Goal: Task Accomplishment & Management: Complete application form

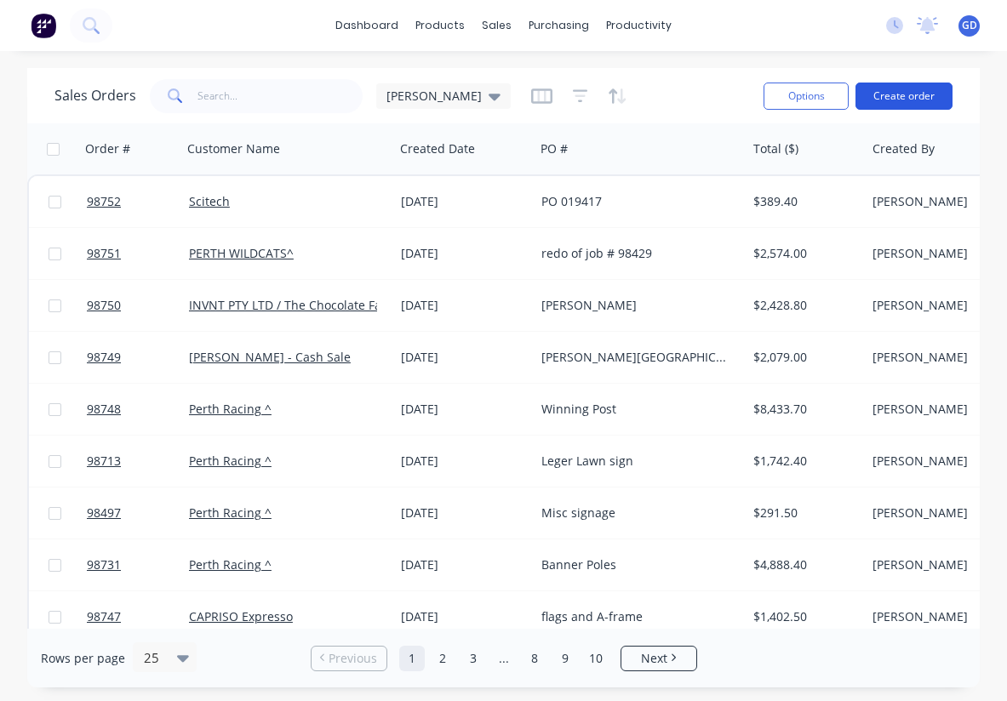
click at [890, 102] on button "Create order" at bounding box center [903, 96] width 97 height 27
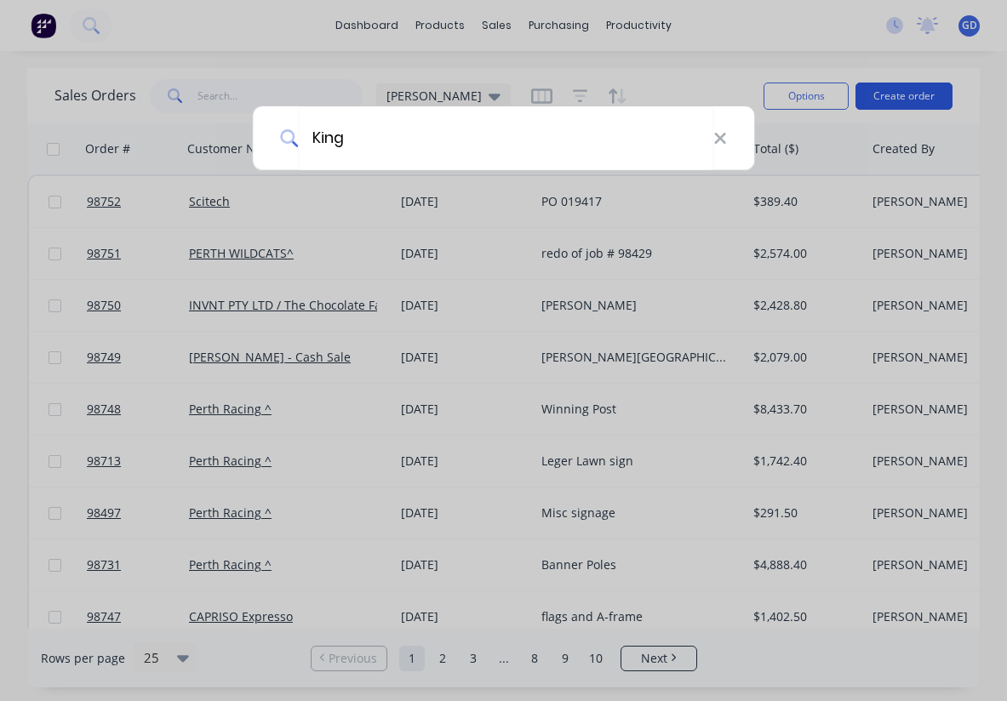
type input "Kings"
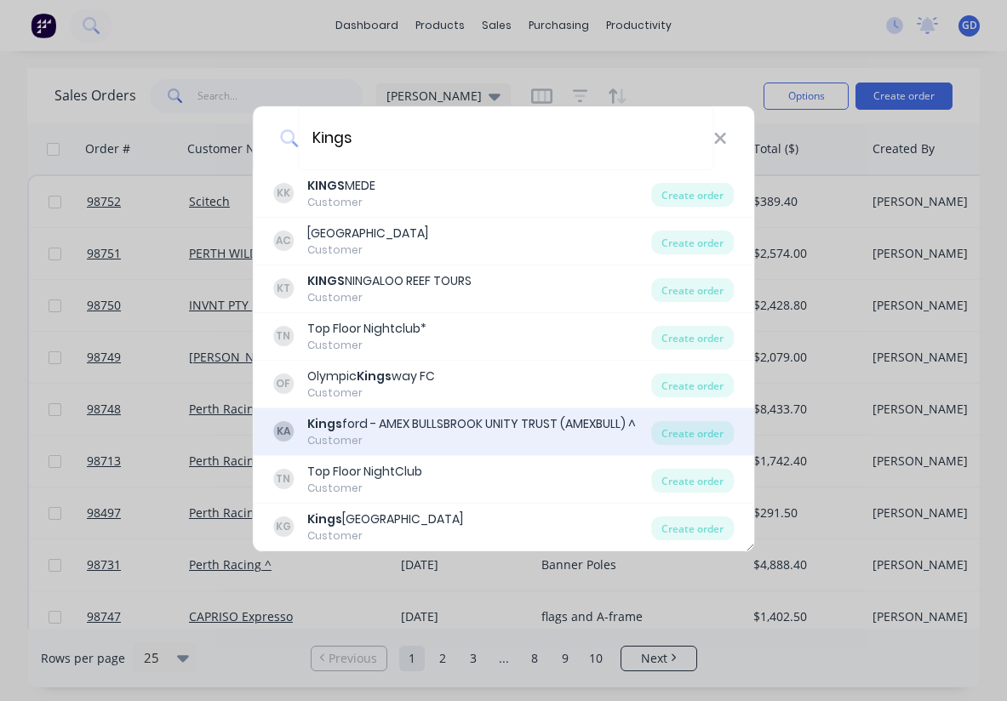
click at [444, 427] on div "Kings ford - AMEX BULLSBROOK UNITY TRUST (AMEXBULL) ^" at bounding box center [471, 424] width 329 height 18
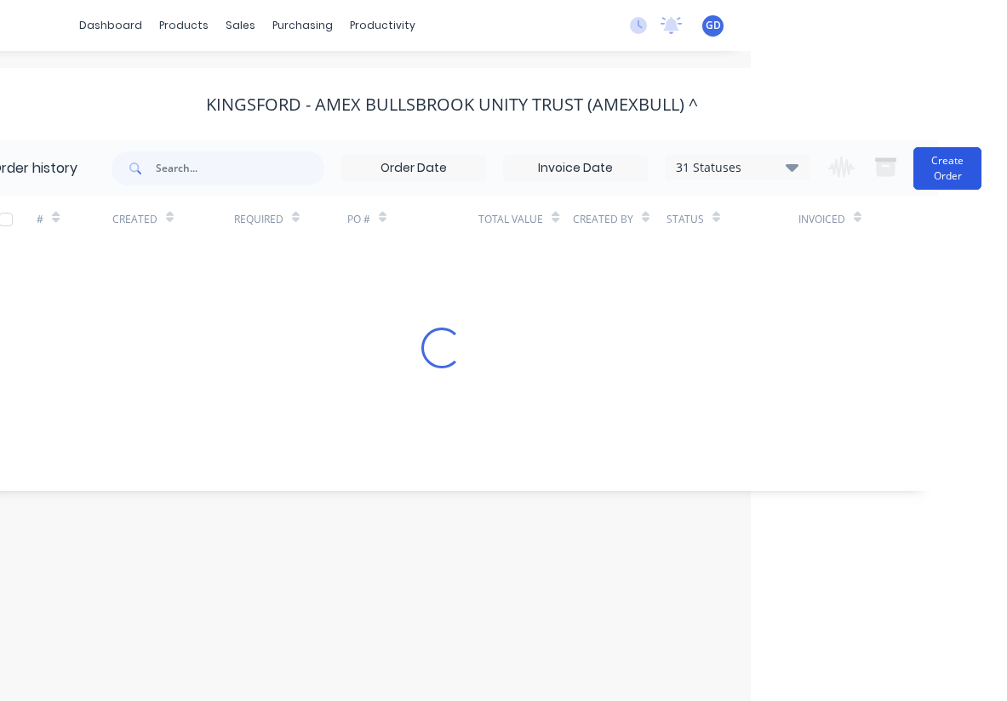
scroll to position [0, 256]
click at [947, 166] on button "Create Order" at bounding box center [947, 168] width 68 height 43
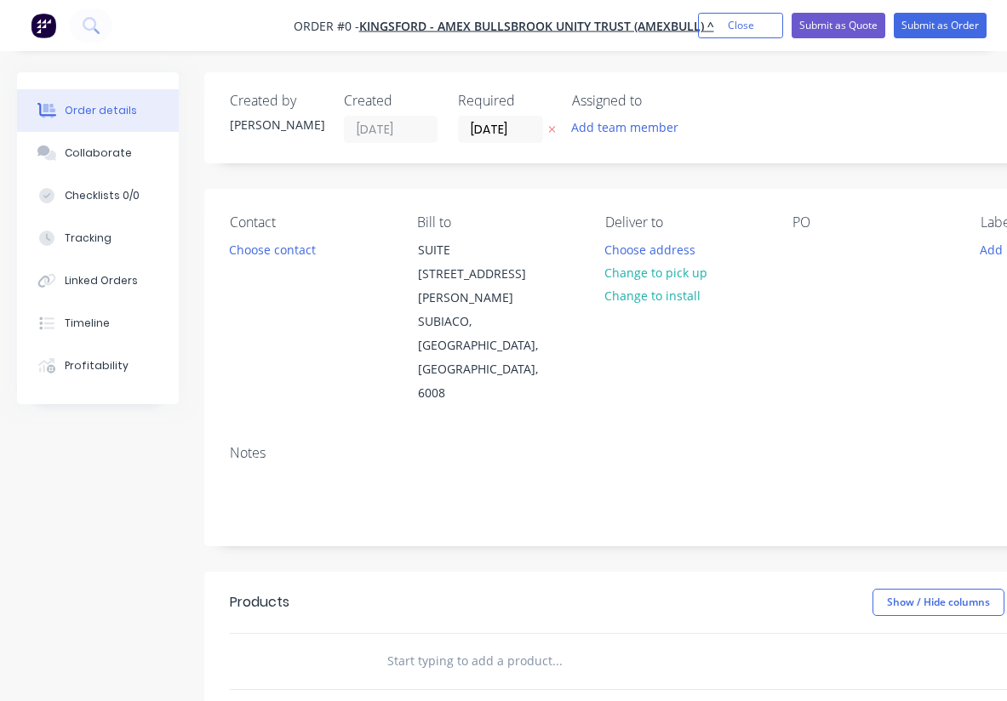
click at [592, 127] on button "Add team member" at bounding box center [625, 127] width 125 height 23
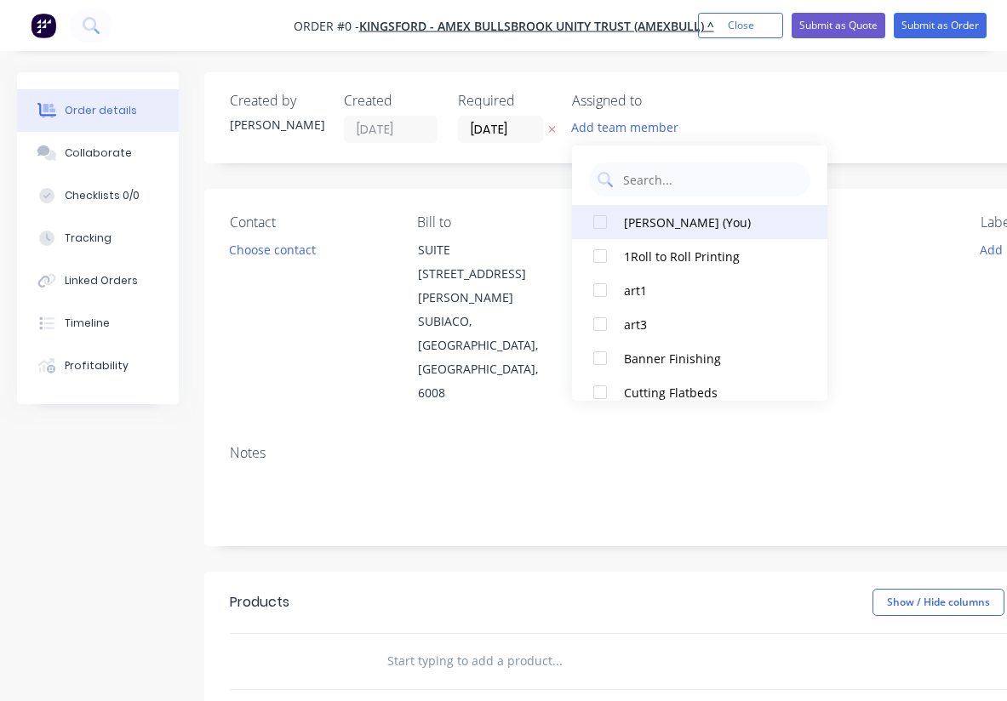
click at [605, 221] on div at bounding box center [600, 222] width 34 height 34
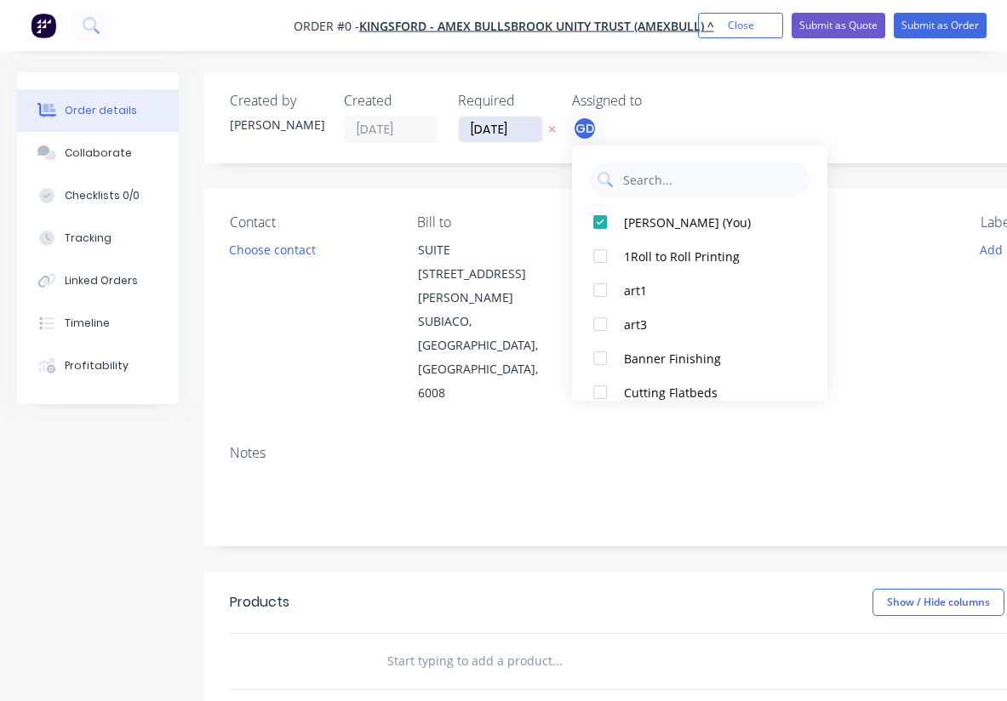
click at [495, 127] on div "Order details Collaborate Checklists 0/0 Tracking Linked Orders Timeline Profit…" at bounding box center [591, 598] width 1183 height 1052
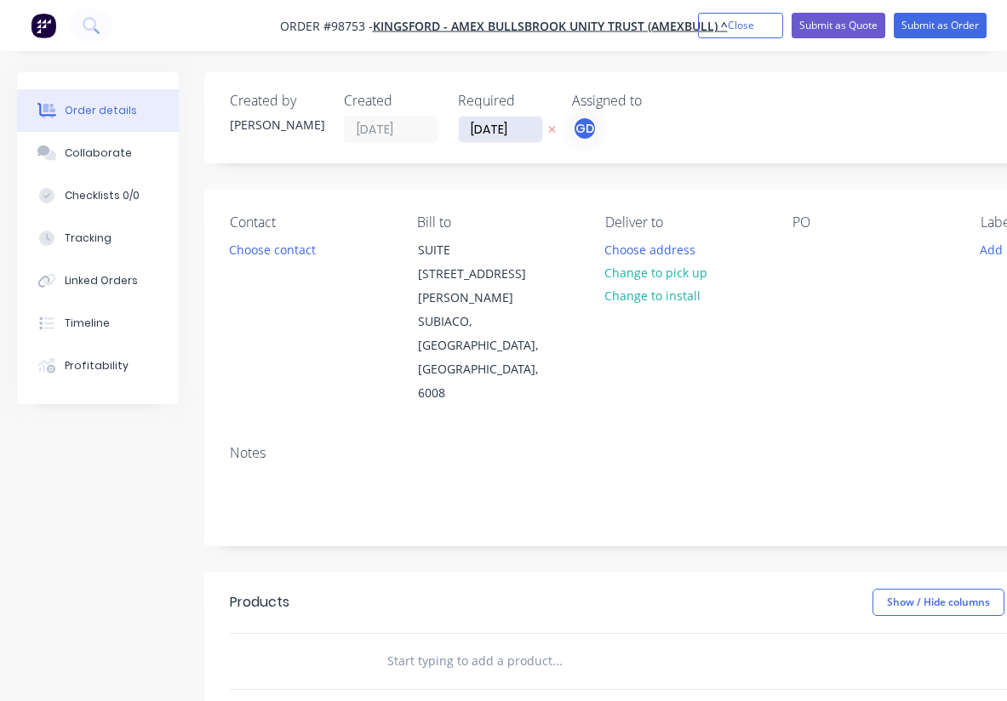
click at [495, 127] on input "[DATE]" at bounding box center [500, 130] width 83 height 26
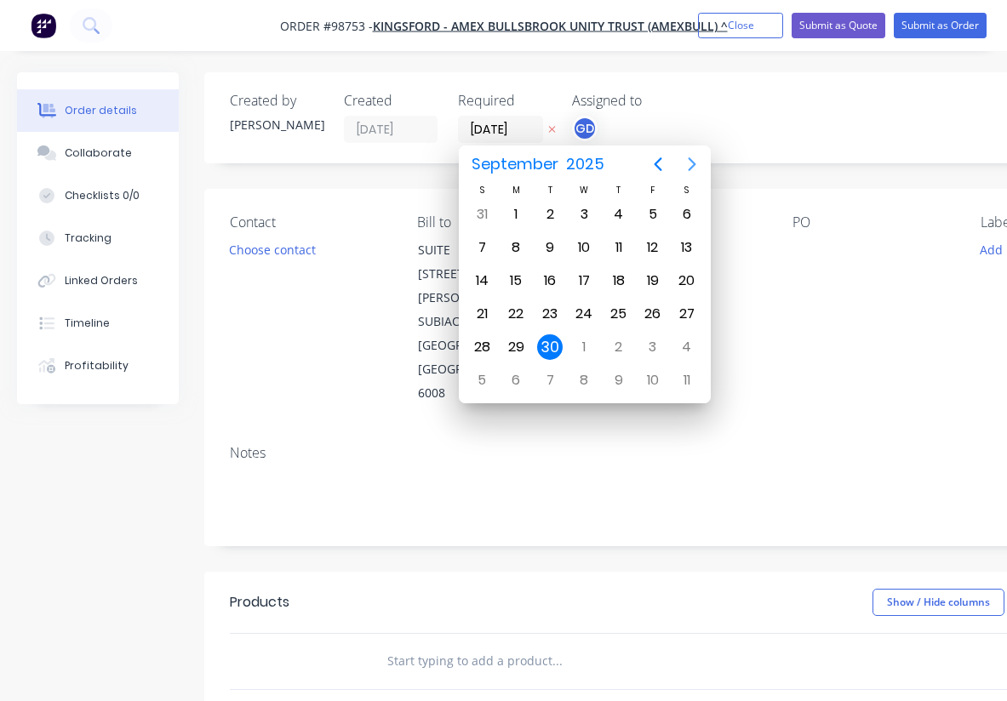
click at [690, 159] on icon "Next page" at bounding box center [692, 164] width 8 height 14
click at [652, 243] on div "10" at bounding box center [653, 248] width 26 height 26
type input "10/10/25"
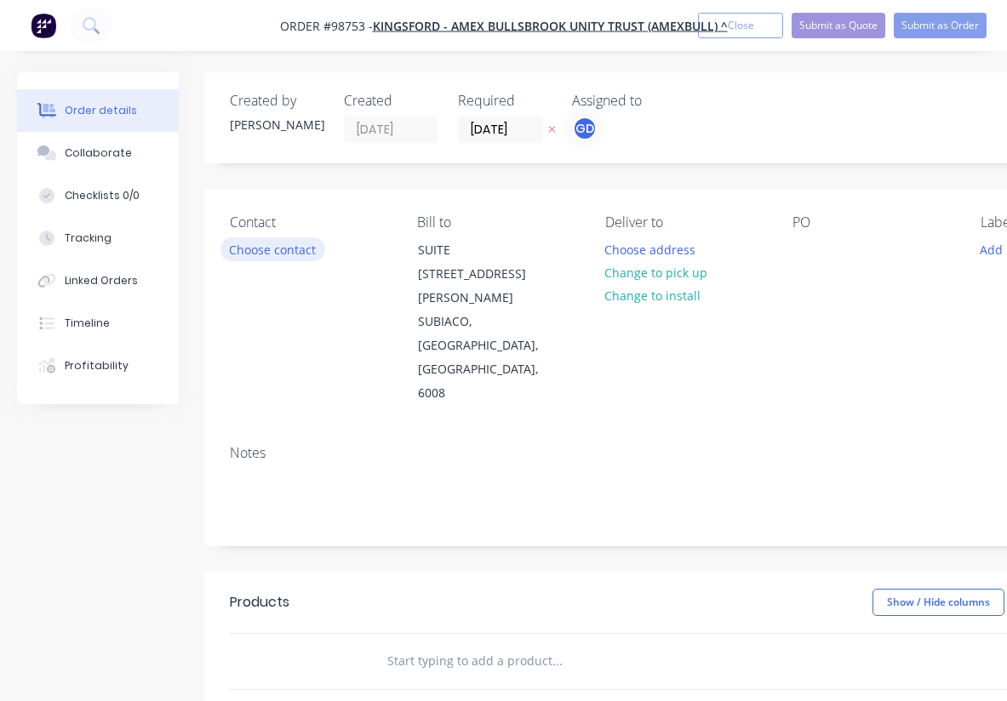
click at [273, 249] on button "Choose contact" at bounding box center [272, 248] width 105 height 23
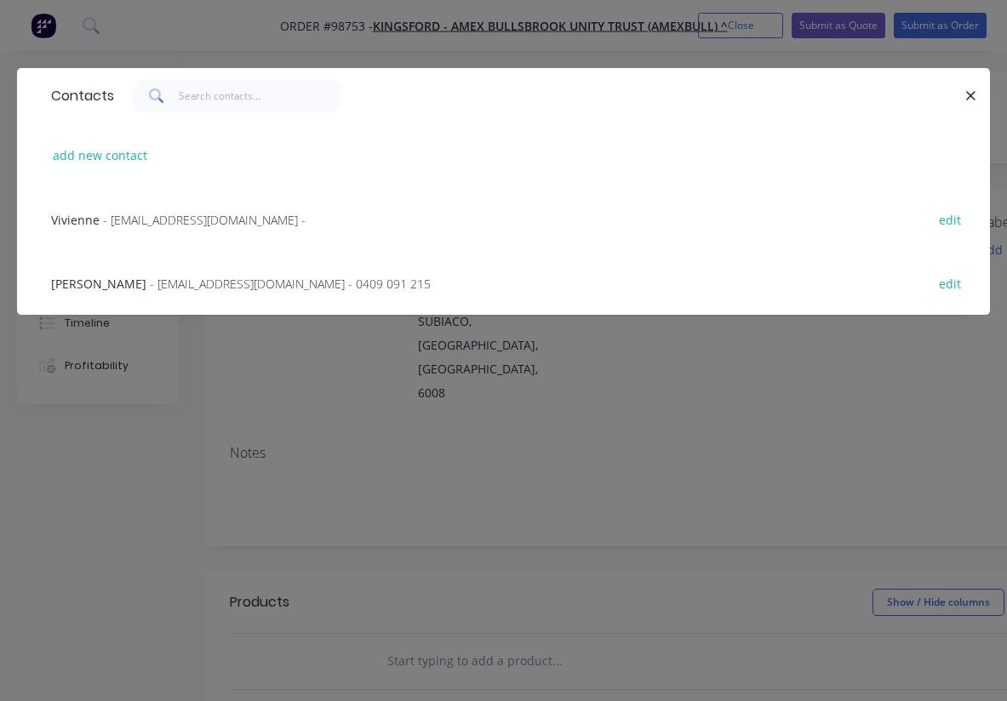
click at [81, 282] on span "Laura Pugh" at bounding box center [98, 284] width 95 height 16
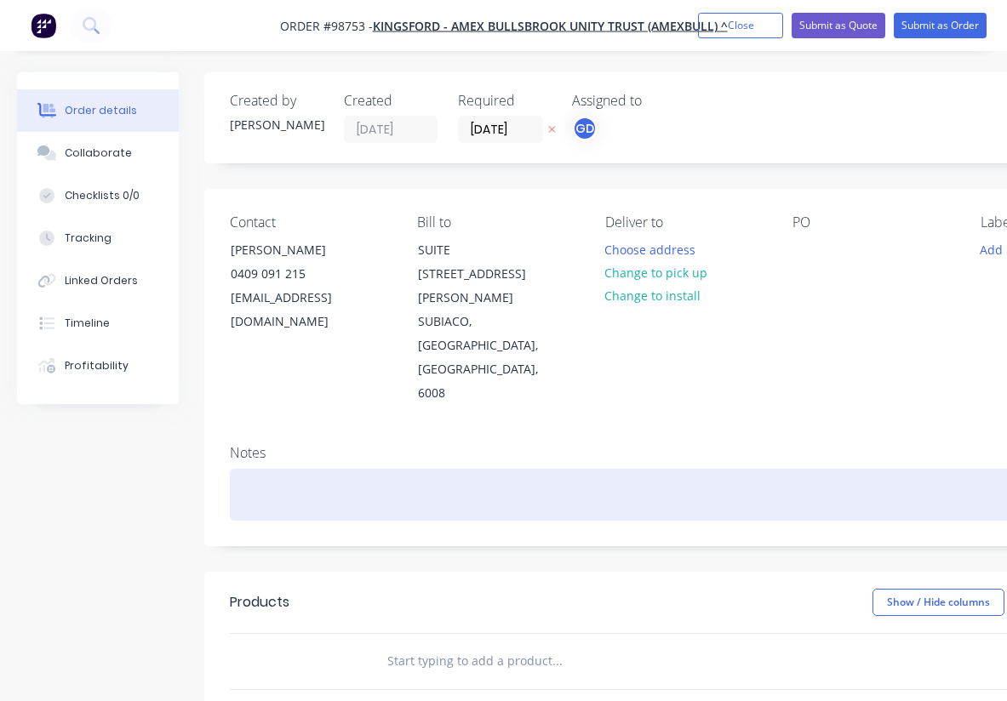
click at [256, 469] on div at bounding box center [685, 495] width 911 height 52
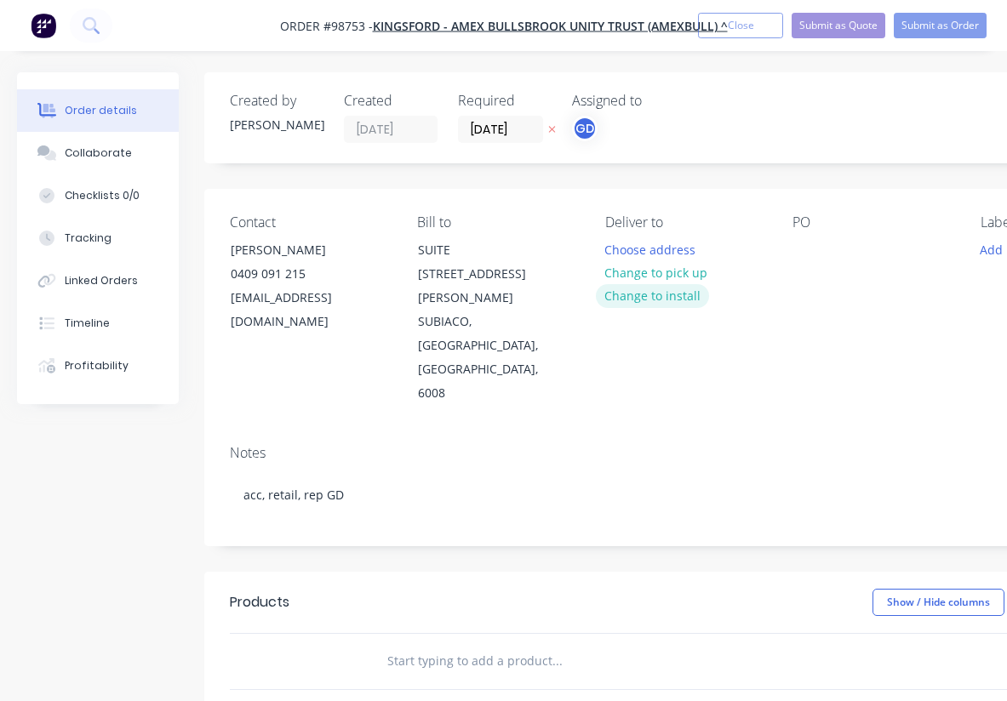
click at [644, 295] on button "Change to install" at bounding box center [653, 295] width 114 height 23
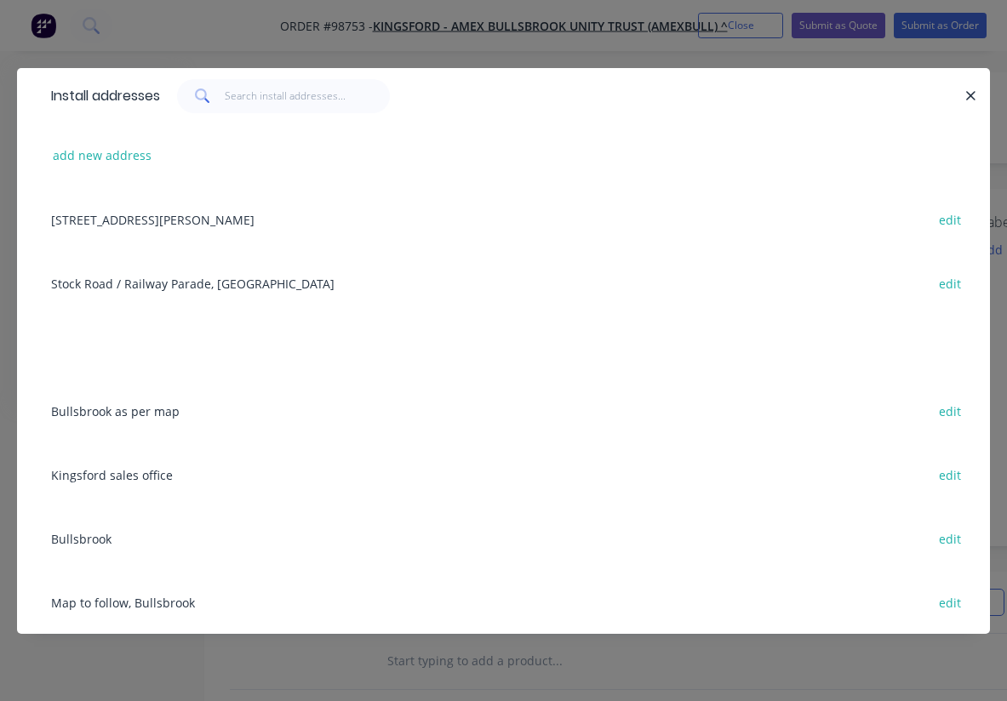
click at [126, 407] on div "Bullsbrook as per map edit" at bounding box center [504, 411] width 922 height 64
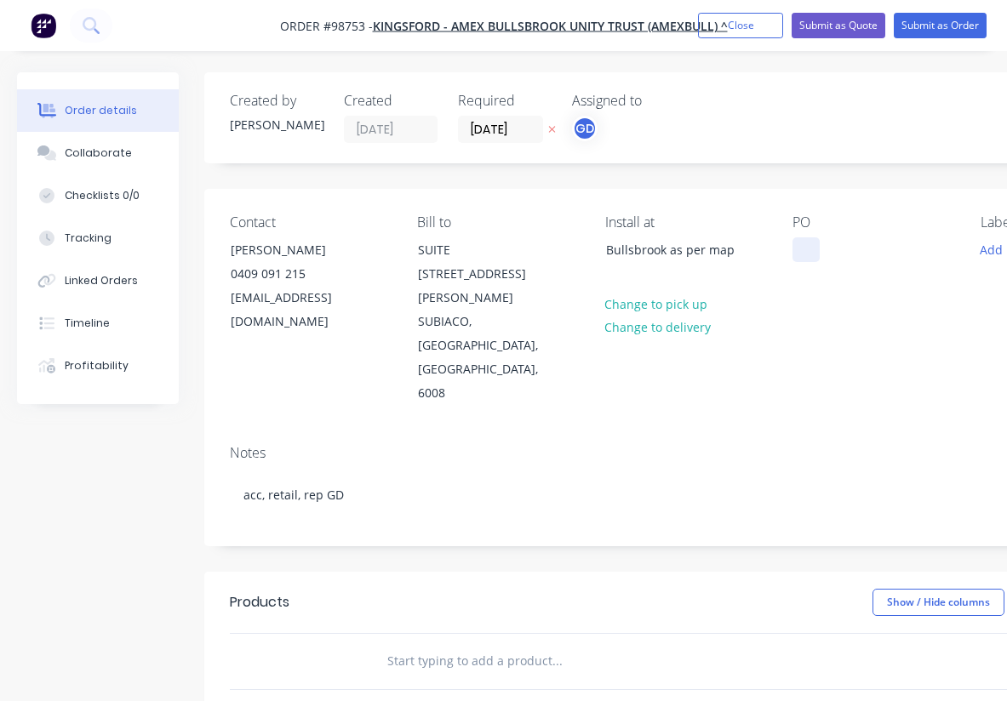
click at [804, 255] on div at bounding box center [805, 249] width 27 height 25
paste div
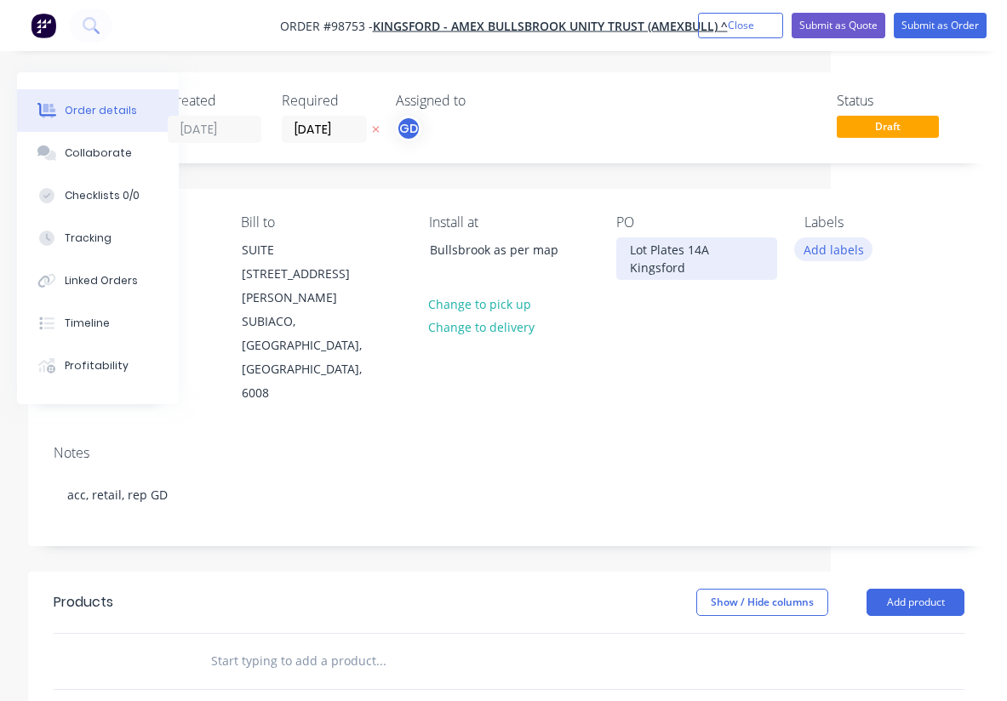
scroll to position [0, 176]
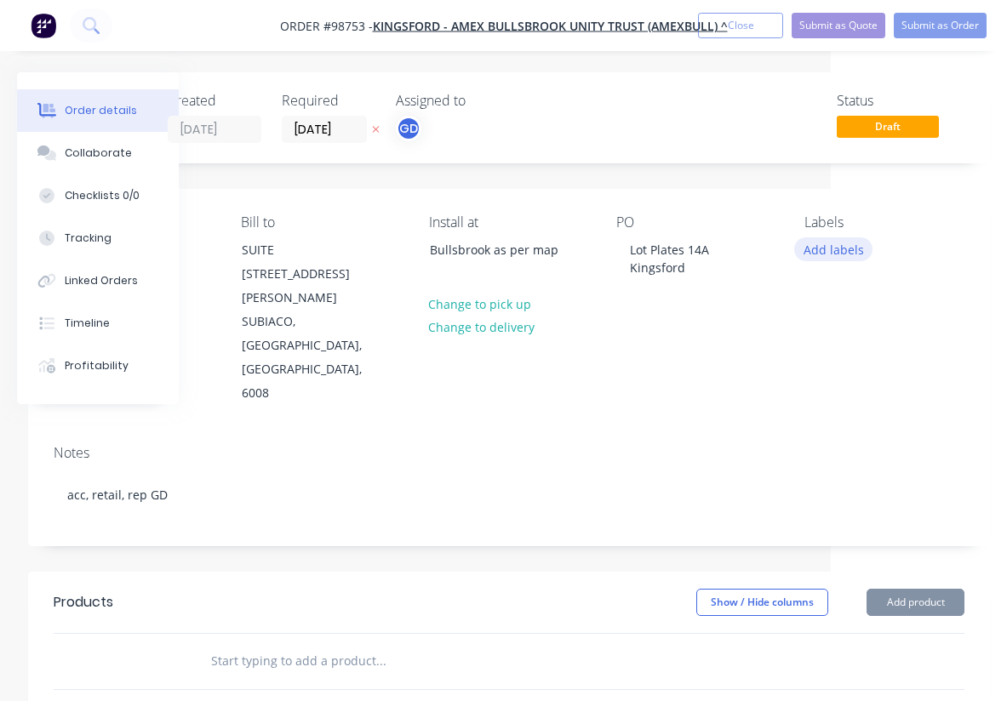
click at [839, 255] on button "Add labels" at bounding box center [833, 248] width 78 height 23
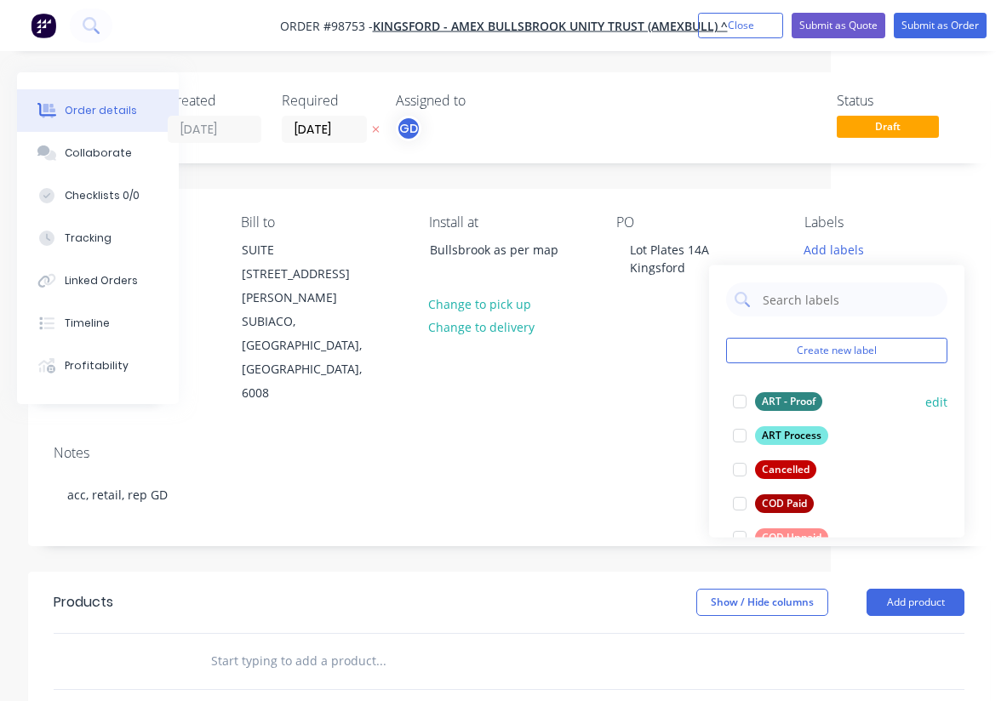
click at [793, 399] on div "ART - Proof" at bounding box center [788, 401] width 67 height 19
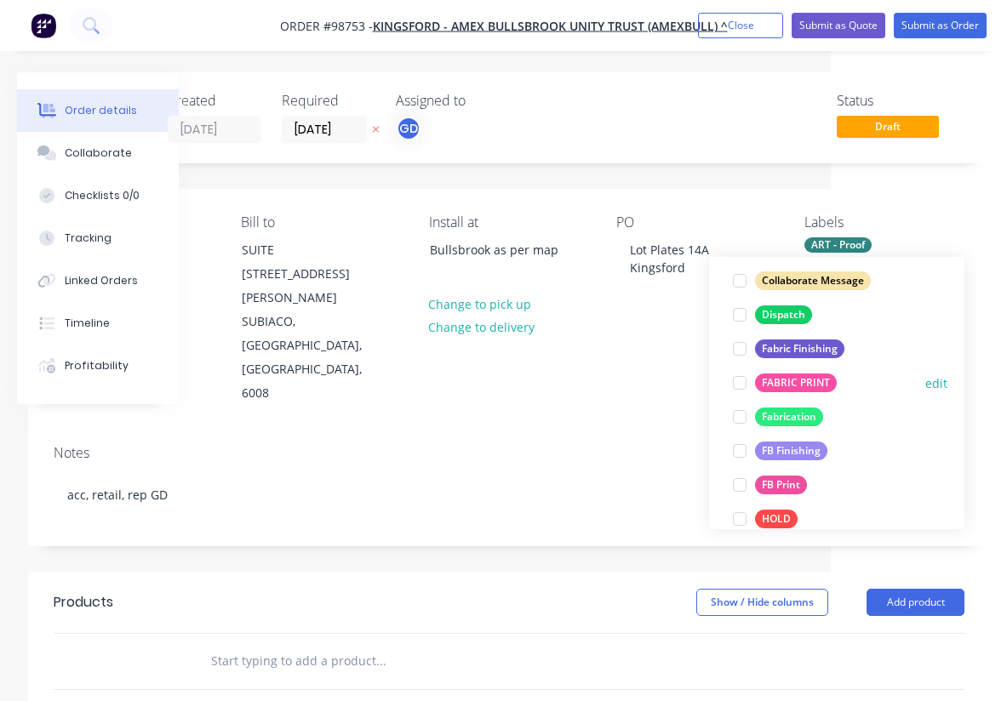
scroll to position [285, 0]
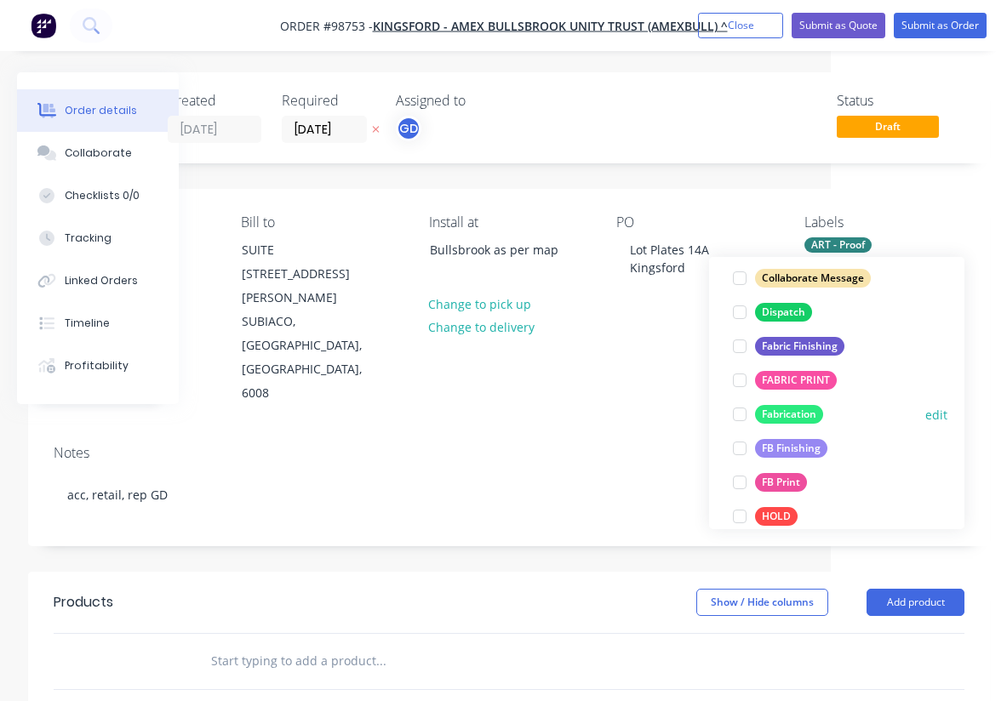
click at [800, 412] on div "Fabrication" at bounding box center [789, 414] width 68 height 19
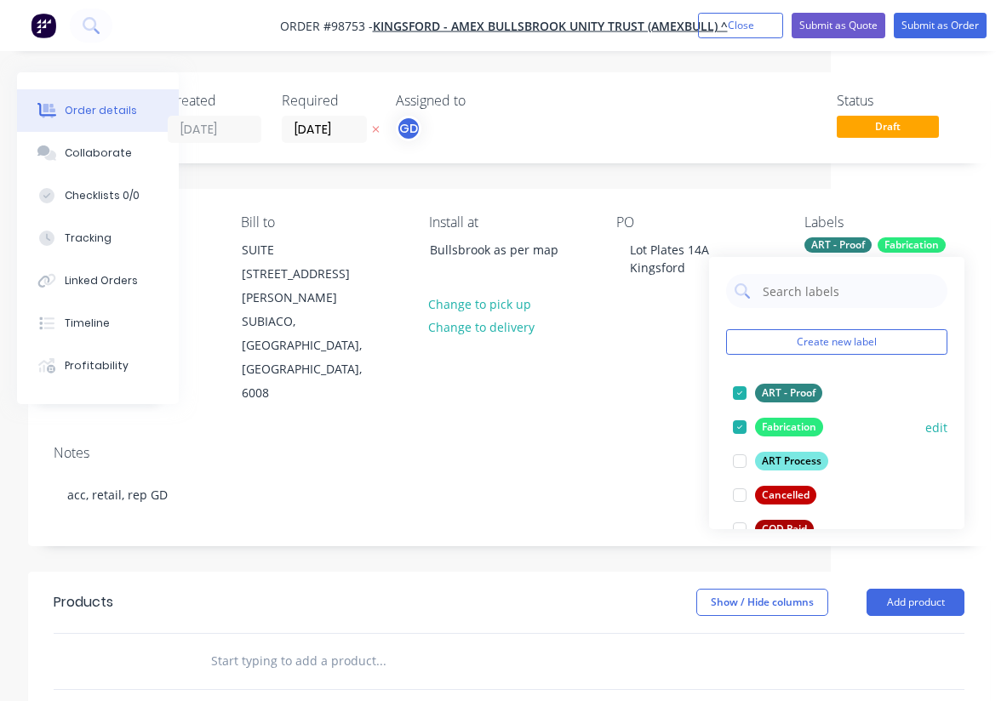
scroll to position [0, 0]
click at [740, 427] on div at bounding box center [740, 427] width 34 height 34
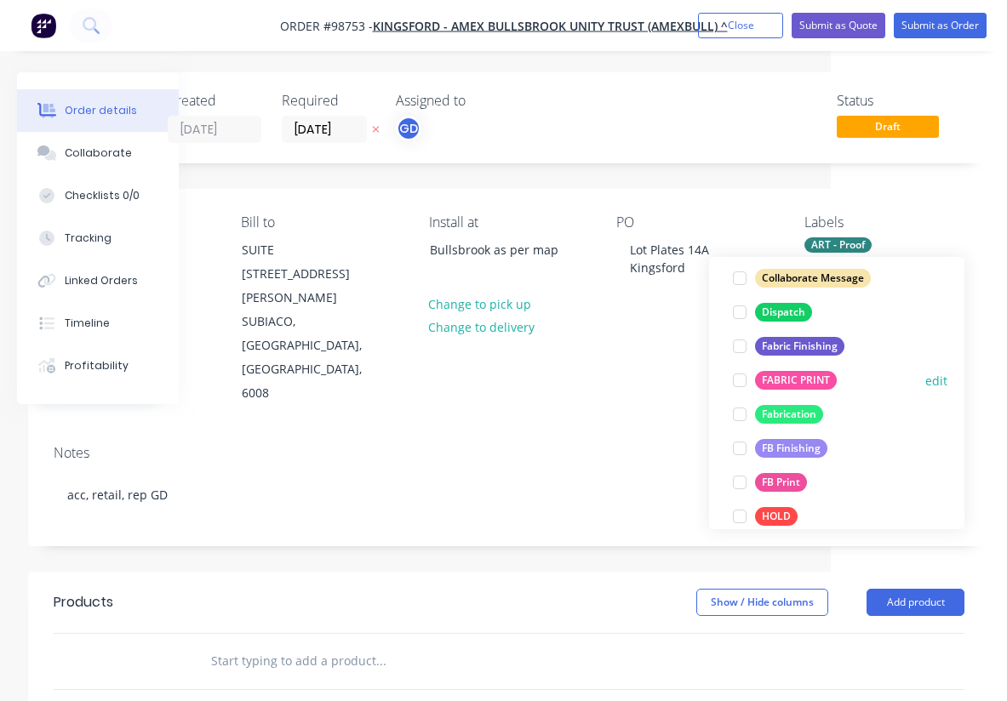
scroll to position [292, 0]
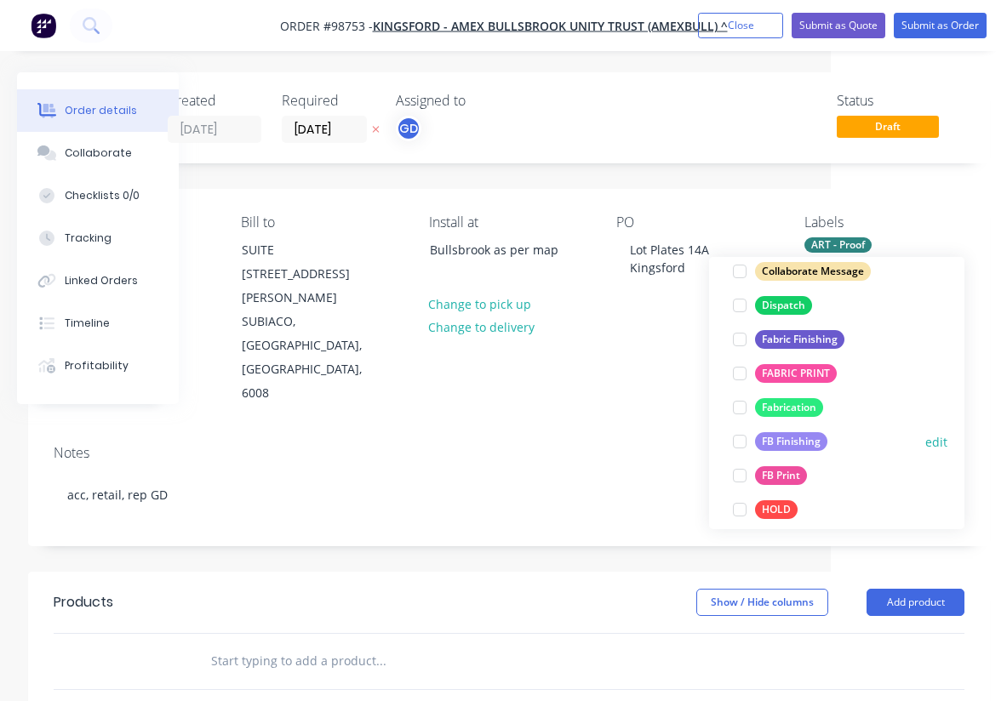
click at [798, 447] on div "FB Finishing" at bounding box center [791, 441] width 72 height 19
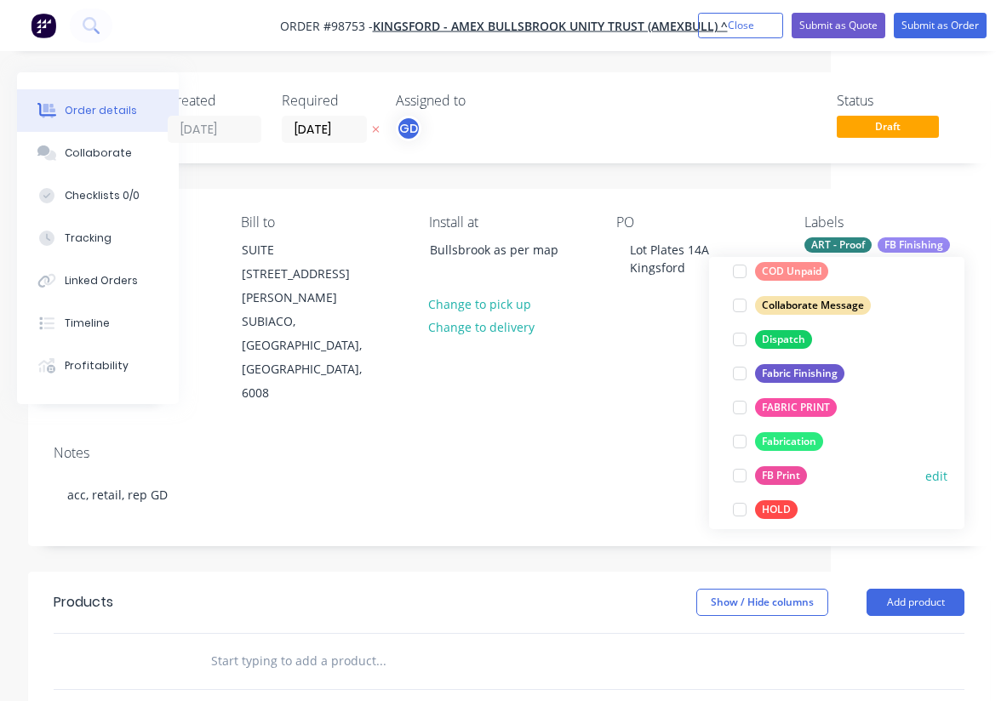
click at [793, 472] on div "FB Print" at bounding box center [781, 475] width 52 height 19
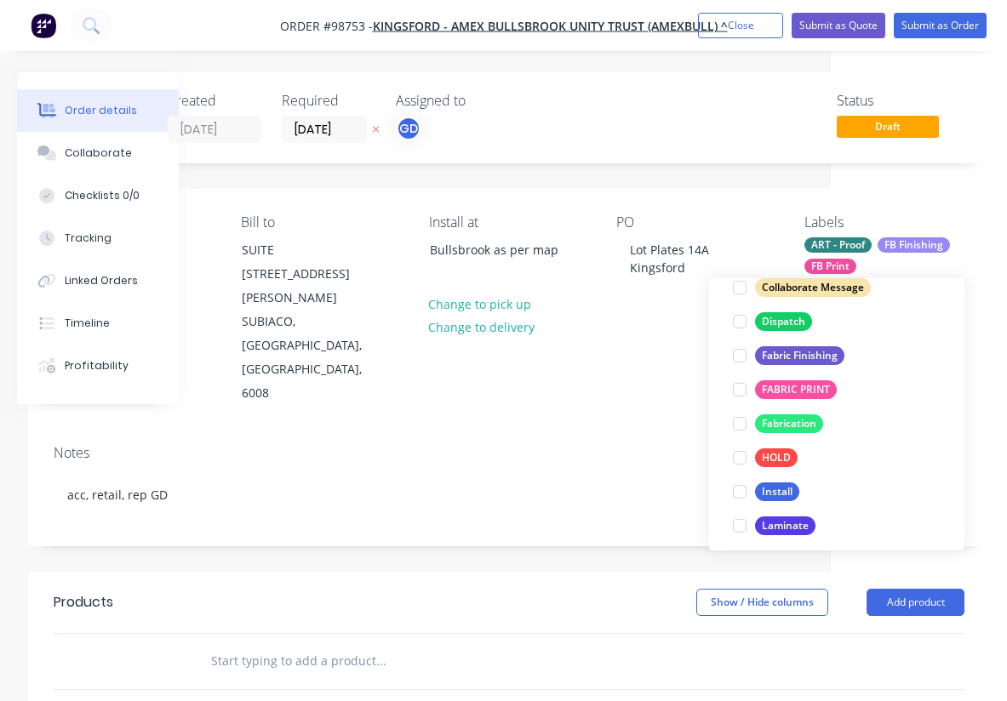
scroll to position [379, 0]
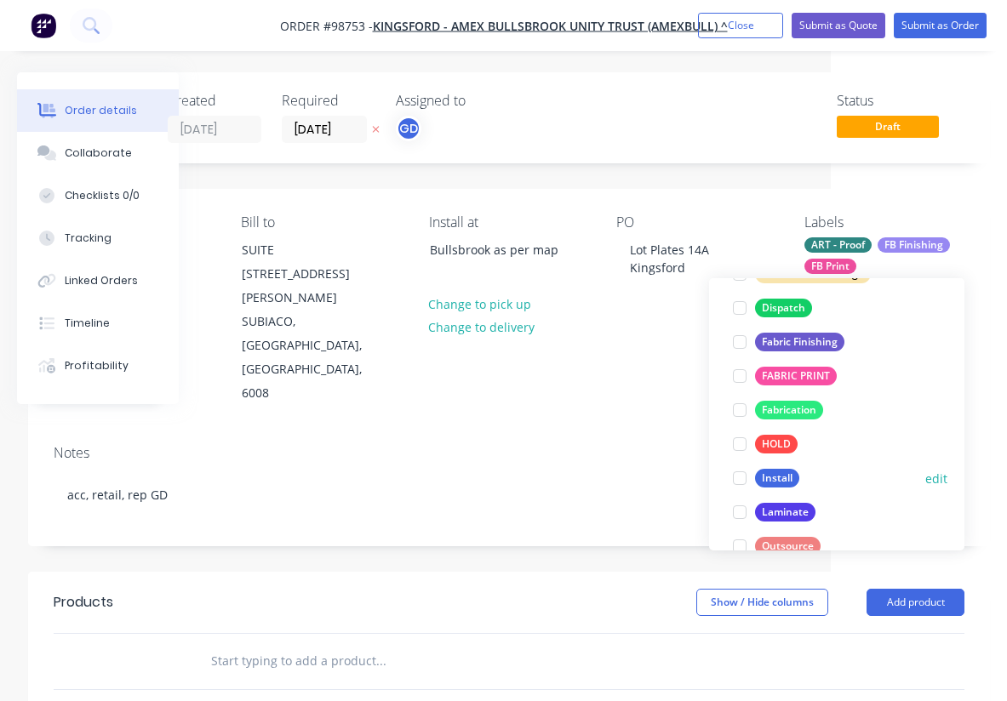
click at [793, 472] on div "Install" at bounding box center [777, 478] width 44 height 19
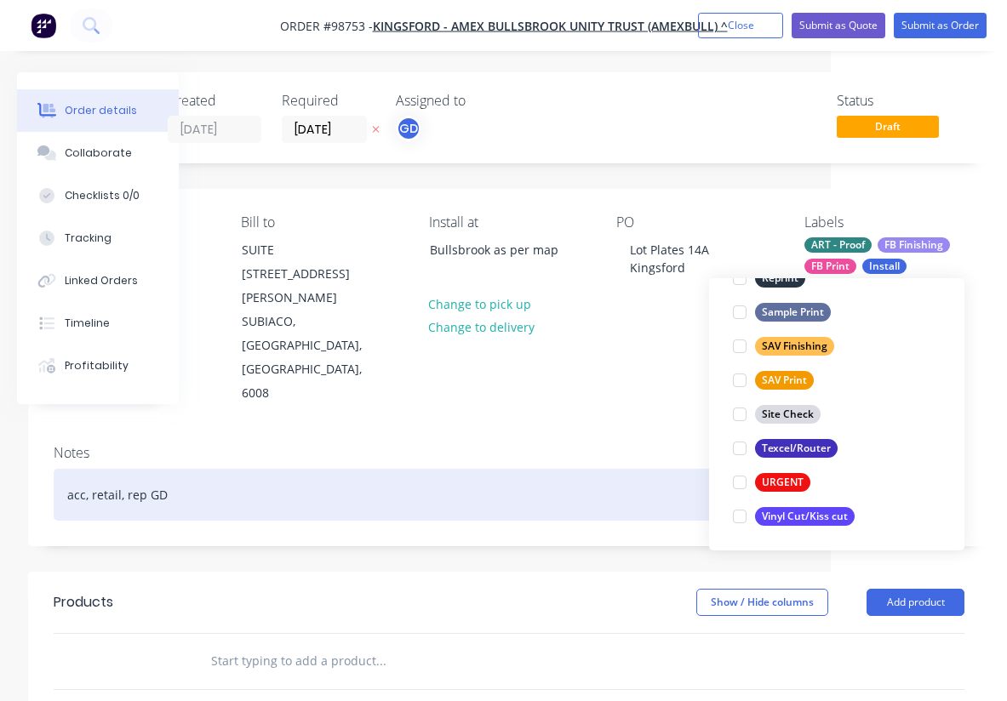
scroll to position [817, 0]
click at [626, 469] on div "acc, retail, rep GD" at bounding box center [509, 495] width 911 height 52
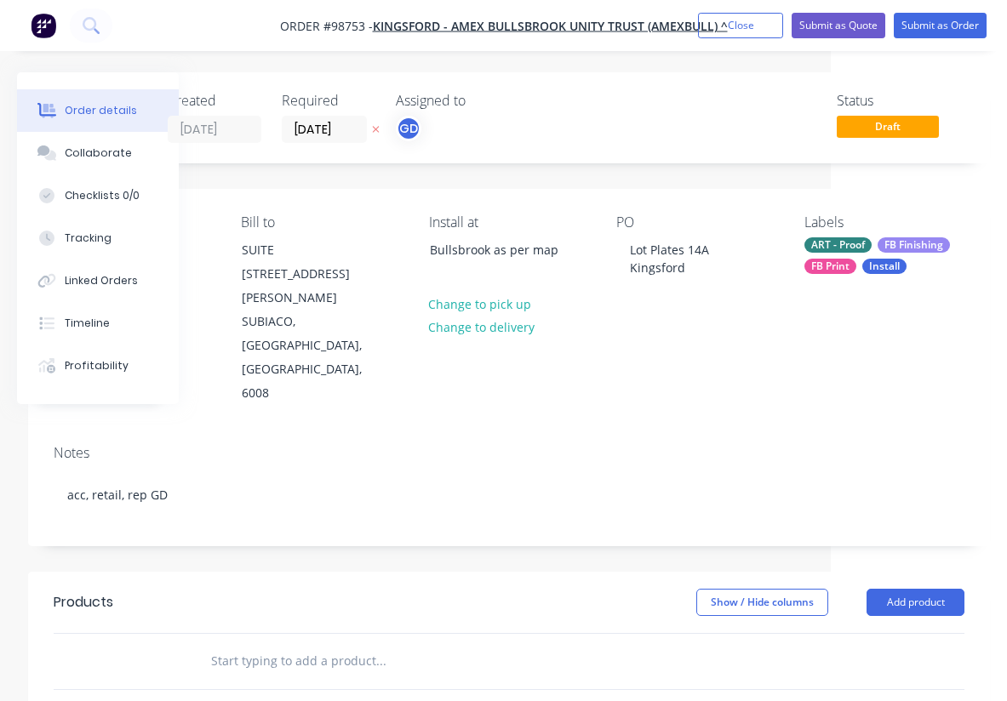
click at [260, 644] on input "text" at bounding box center [380, 661] width 340 height 34
paste input "Lot Plates - Stage 14A Qty 57 Lot Plates - Stage 14A Kingsford ACM lot plates -…"
type input "Lot Plates - Stage 14A Qty 57 Lot Plates - Stage 14A Kingsford ACM lot plates -…"
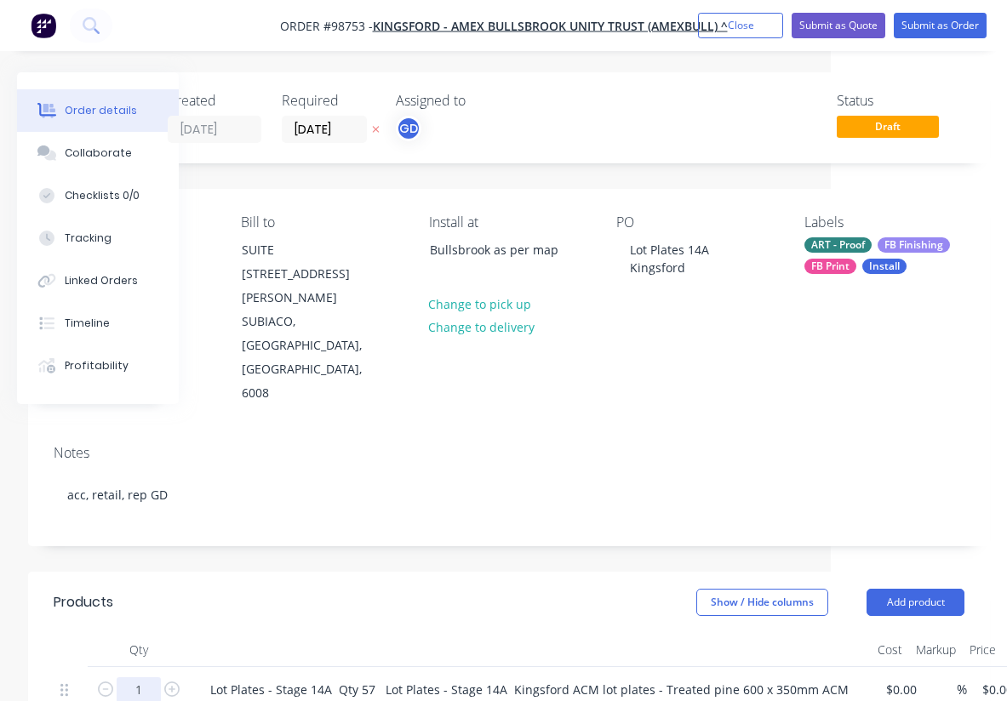
click at [154, 678] on input "1" at bounding box center [139, 691] width 44 height 26
type input "57"
click at [260, 633] on div at bounding box center [530, 650] width 681 height 34
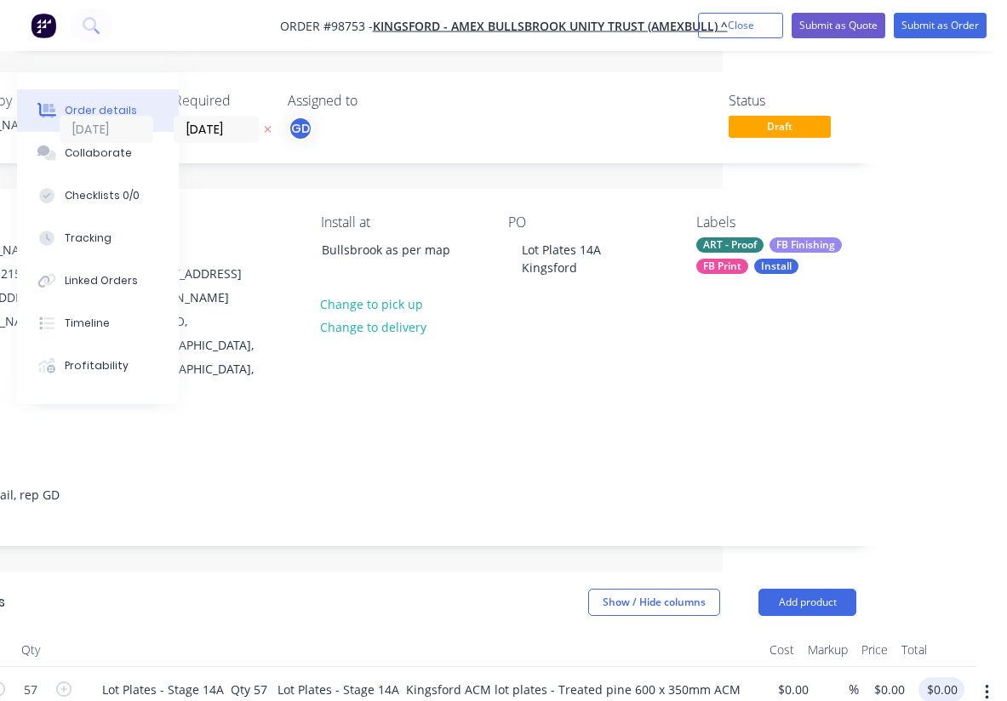
scroll to position [-1, 295]
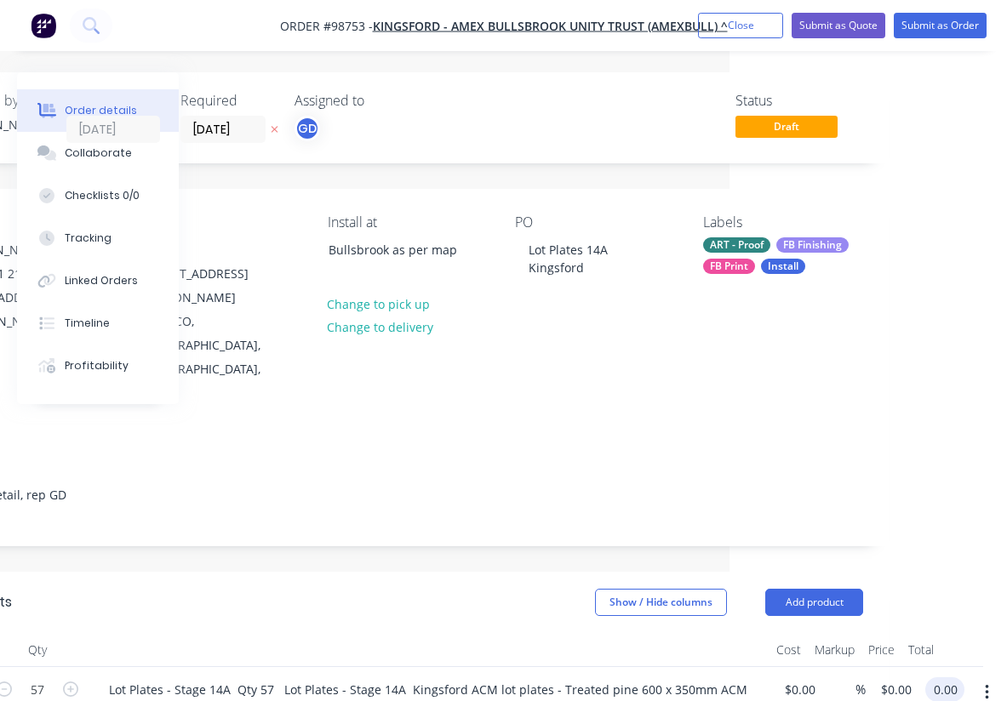
click at [942, 678] on input "0.00" at bounding box center [948, 690] width 32 height 25
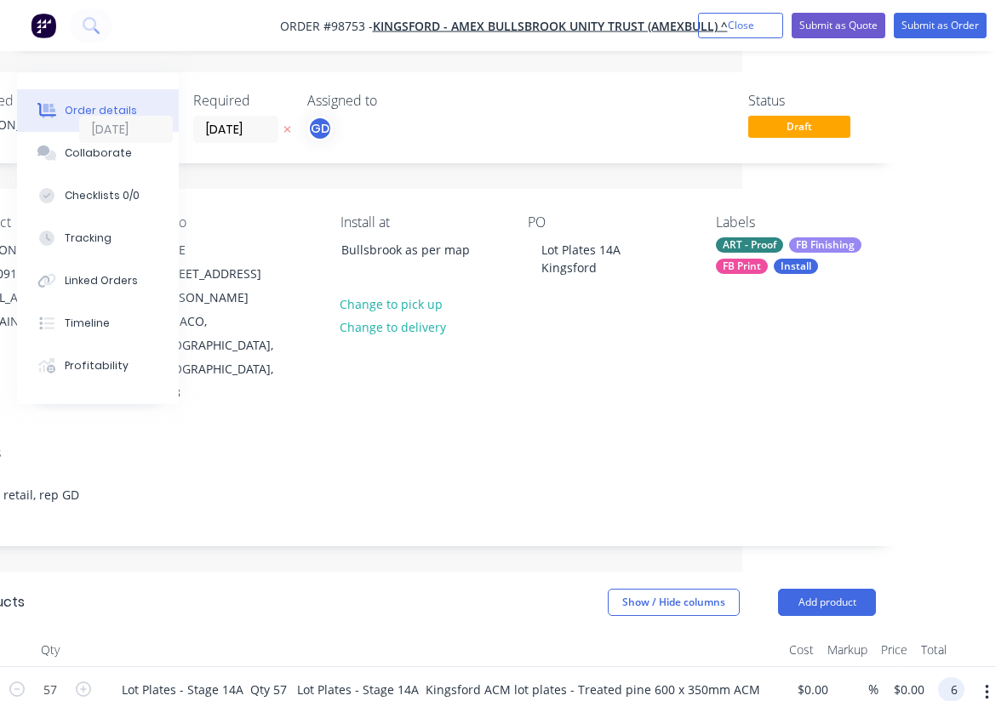
scroll to position [0, 265]
type input "6555"
type input "$115.00"
type input "$6,555.00"
click at [563, 572] on header "Products Show / Hide columns Add product" at bounding box center [421, 602] width 962 height 61
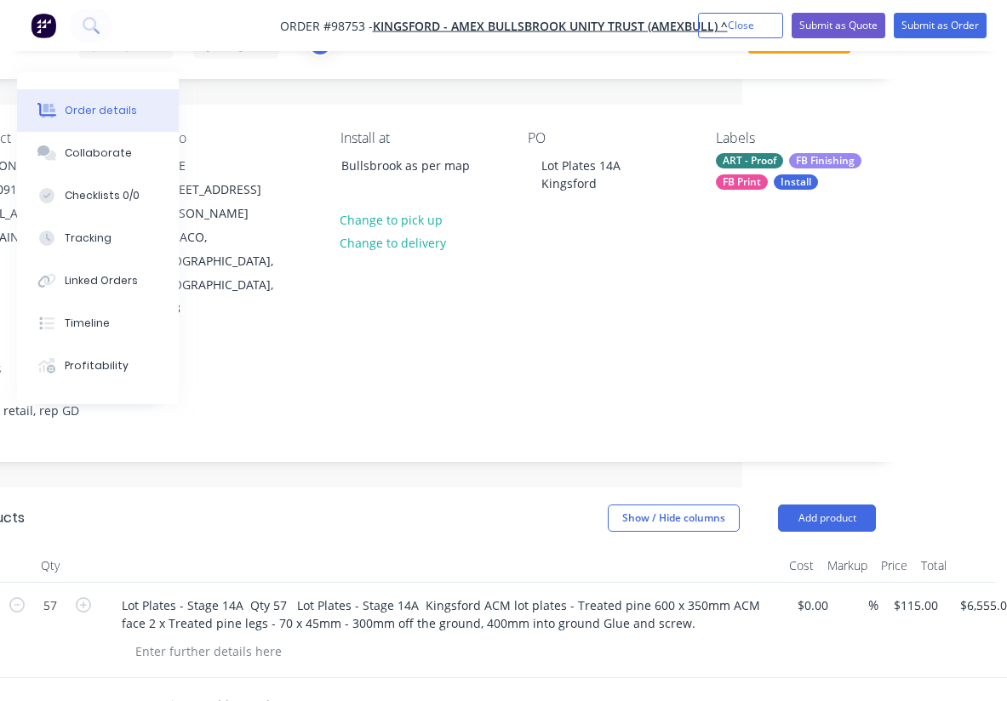
scroll to position [105, 264]
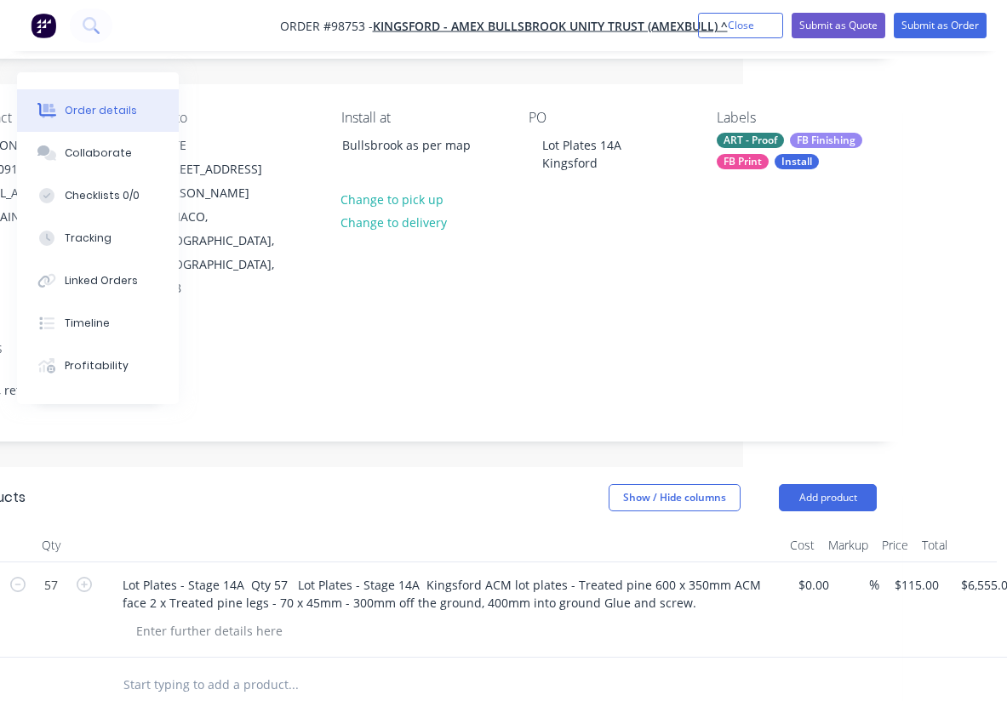
click at [208, 668] on input "text" at bounding box center [293, 685] width 340 height 34
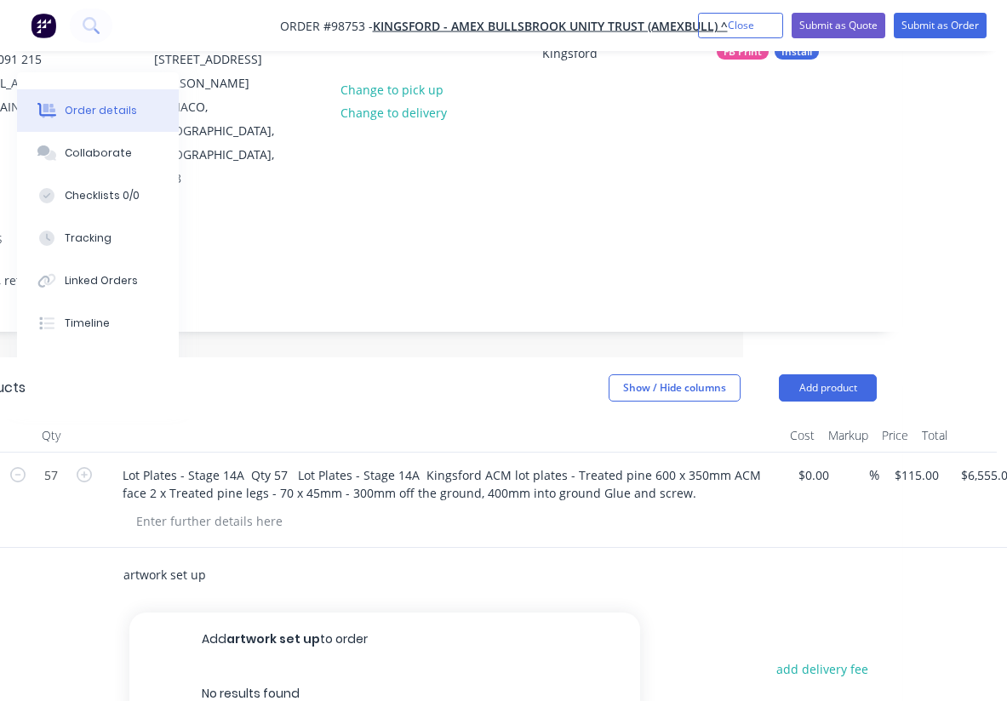
scroll to position [238, 264]
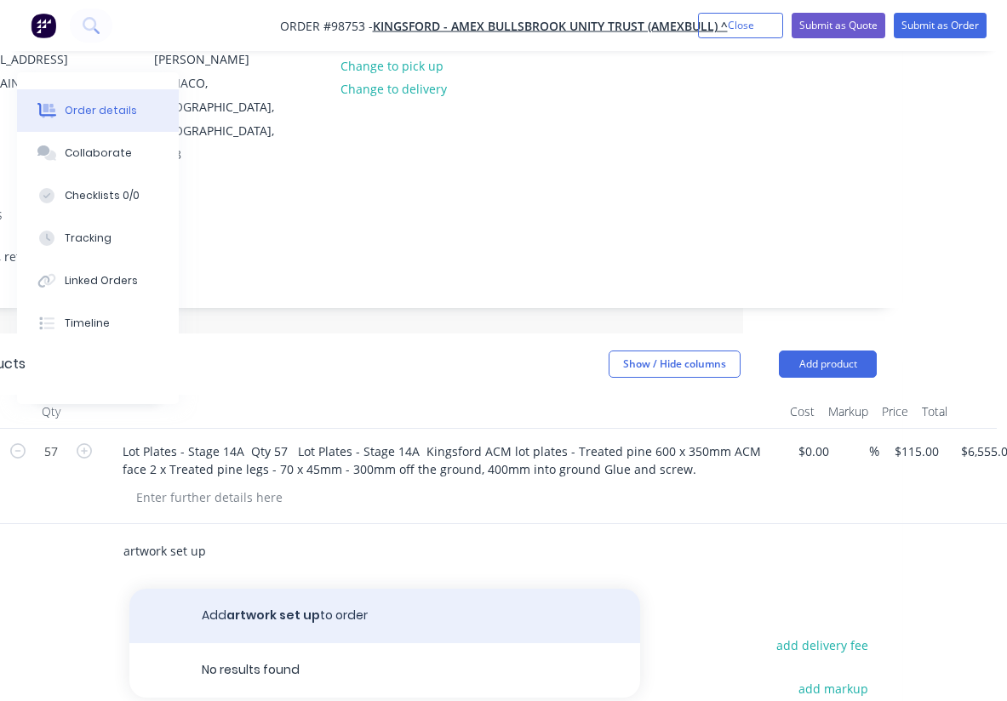
type input "artwork set up"
click at [312, 589] on button "Add artwork set up to order" at bounding box center [384, 616] width 511 height 54
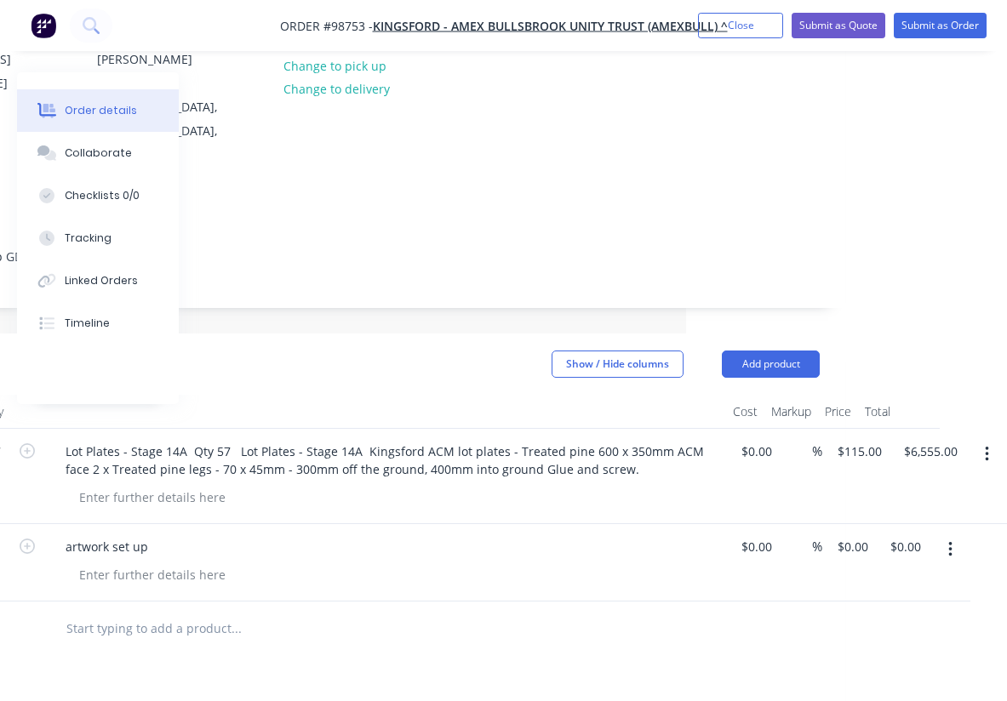
scroll to position [238, 321]
click at [908, 535] on input "0.00" at bounding box center [905, 547] width 32 height 25
type input "200"
type input "$200.00"
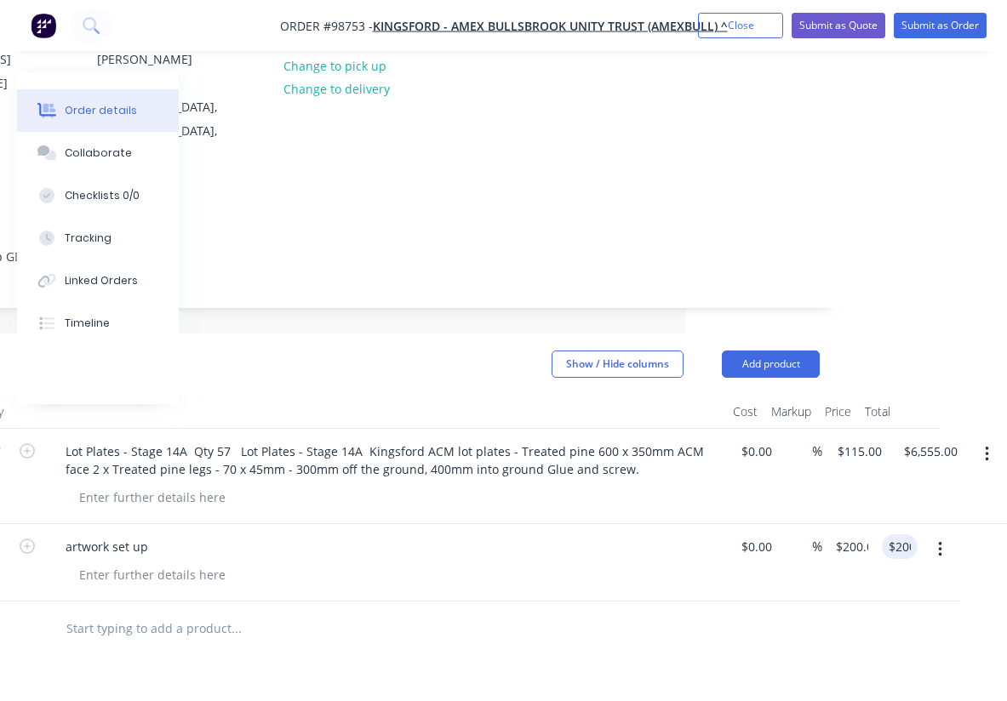
click at [691, 602] on div at bounding box center [364, 629] width 911 height 55
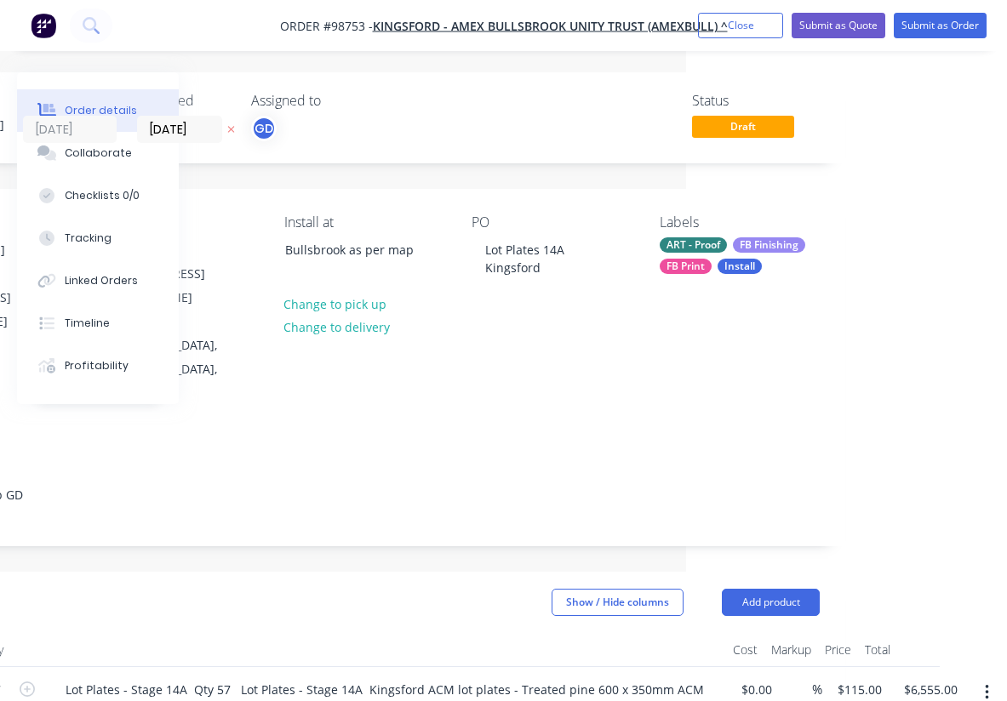
scroll to position [0, 319]
drag, startPoint x: 276, startPoint y: 26, endPoint x: 364, endPoint y: 25, distance: 88.5
click at [364, 25] on nav "Order #98753 - Kingsford - AMEX BULLSBROOK UNITY TRUST (AMEXBULL) ^ Add product…" at bounding box center [503, 25] width 1007 height 51
copy span "Order #98753"
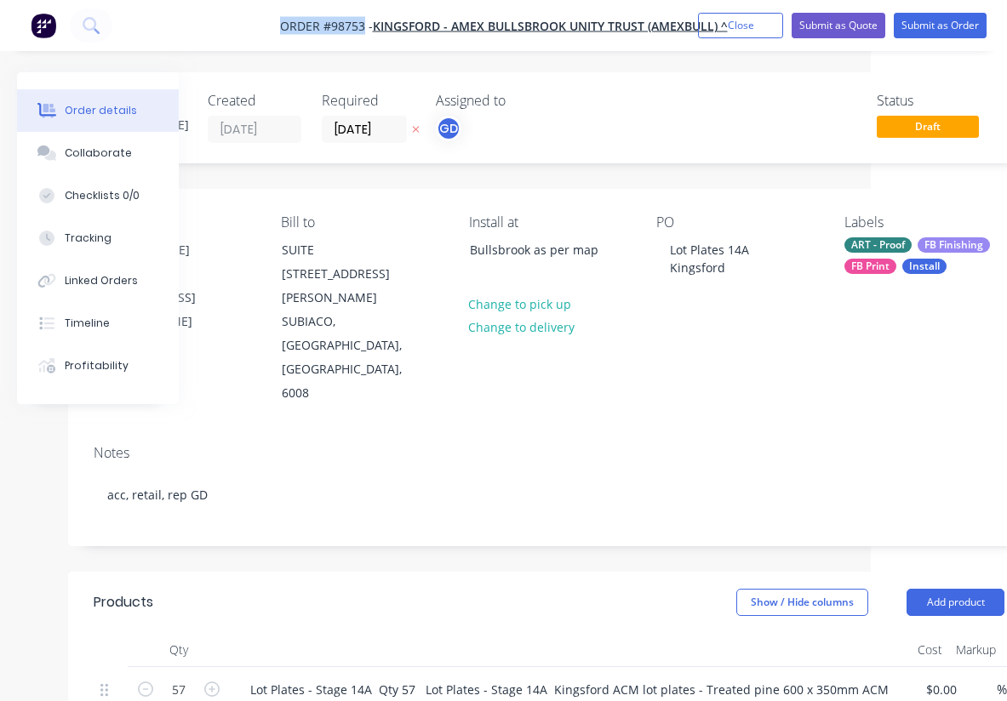
scroll to position [0, 0]
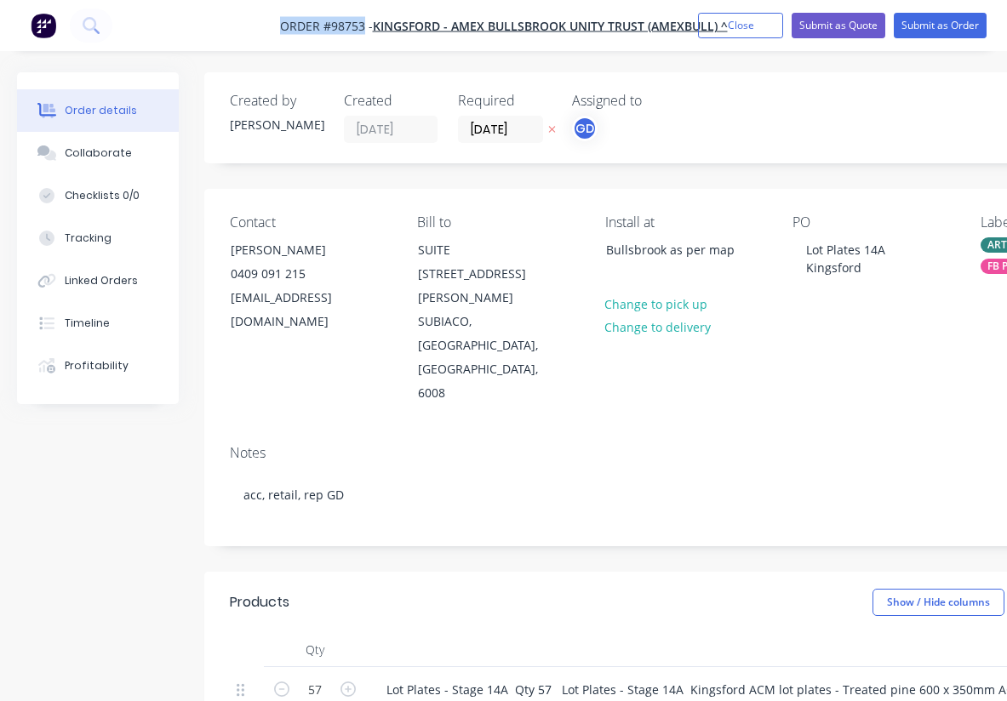
copy span "Order #98753"
click at [726, 36] on button "Close" at bounding box center [740, 26] width 85 height 26
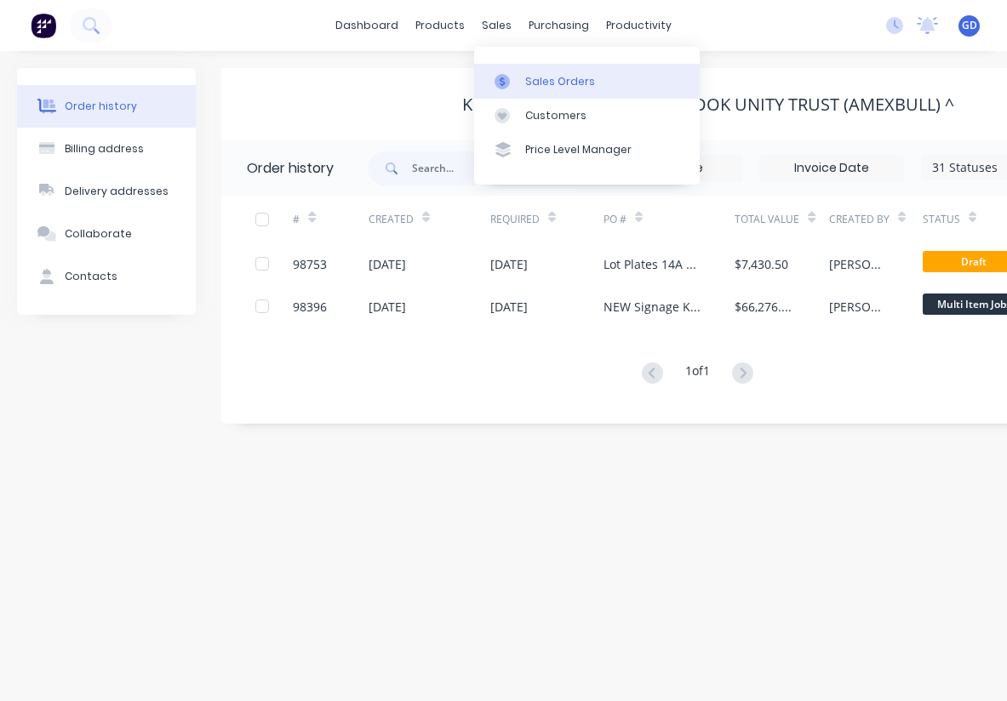
click at [542, 72] on link "Sales Orders" at bounding box center [587, 81] width 226 height 34
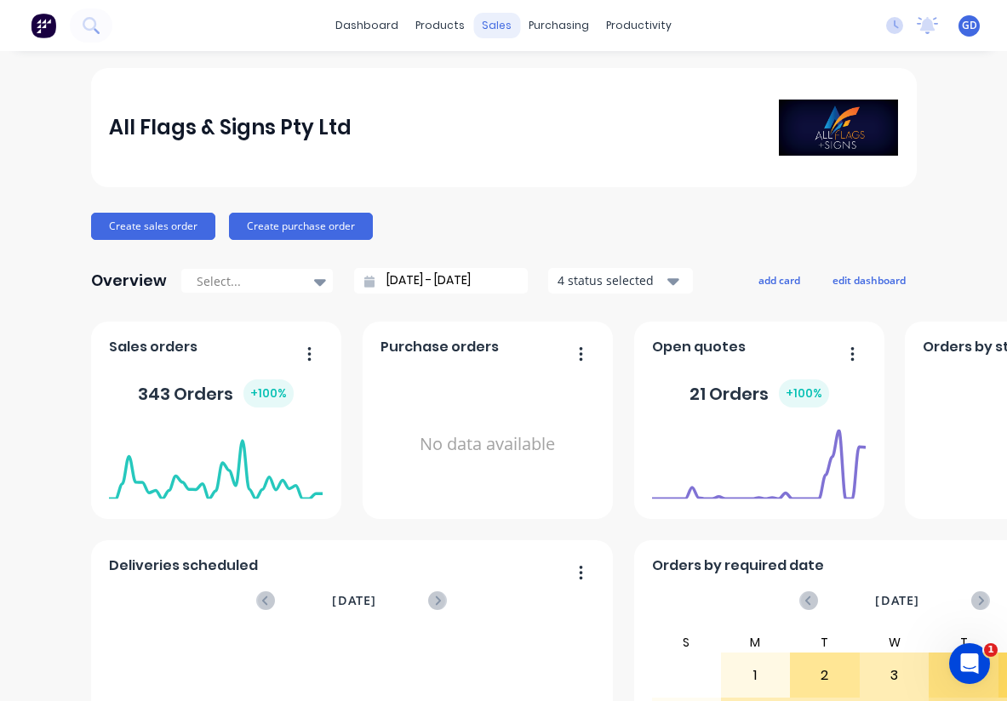
click at [494, 26] on div "sales" at bounding box center [496, 26] width 47 height 26
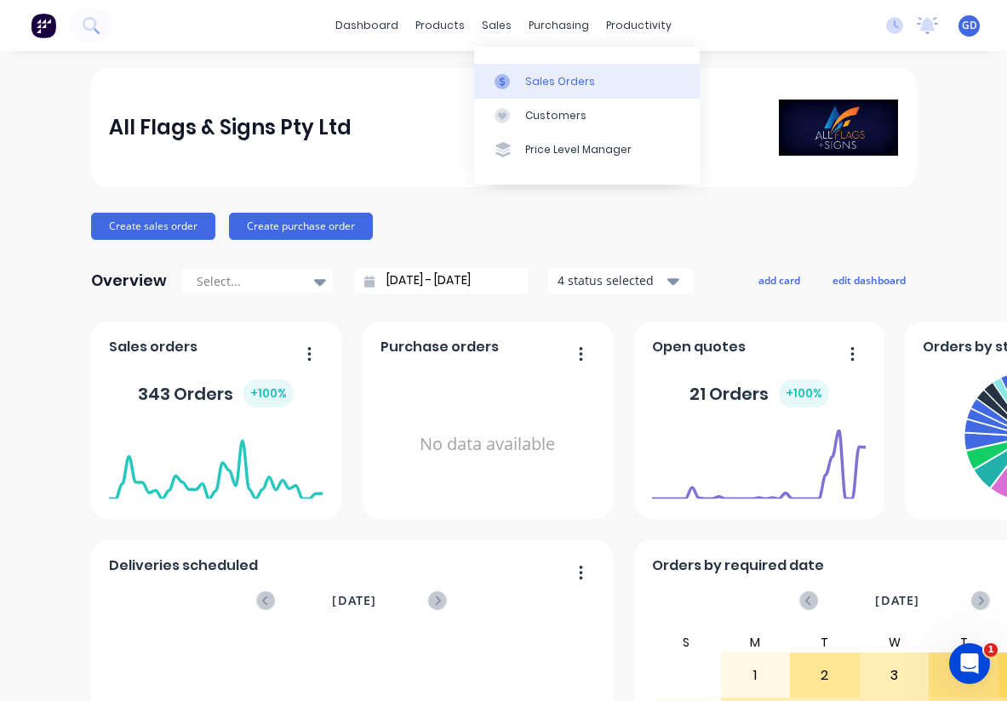
click at [534, 76] on div "Sales Orders" at bounding box center [560, 81] width 70 height 15
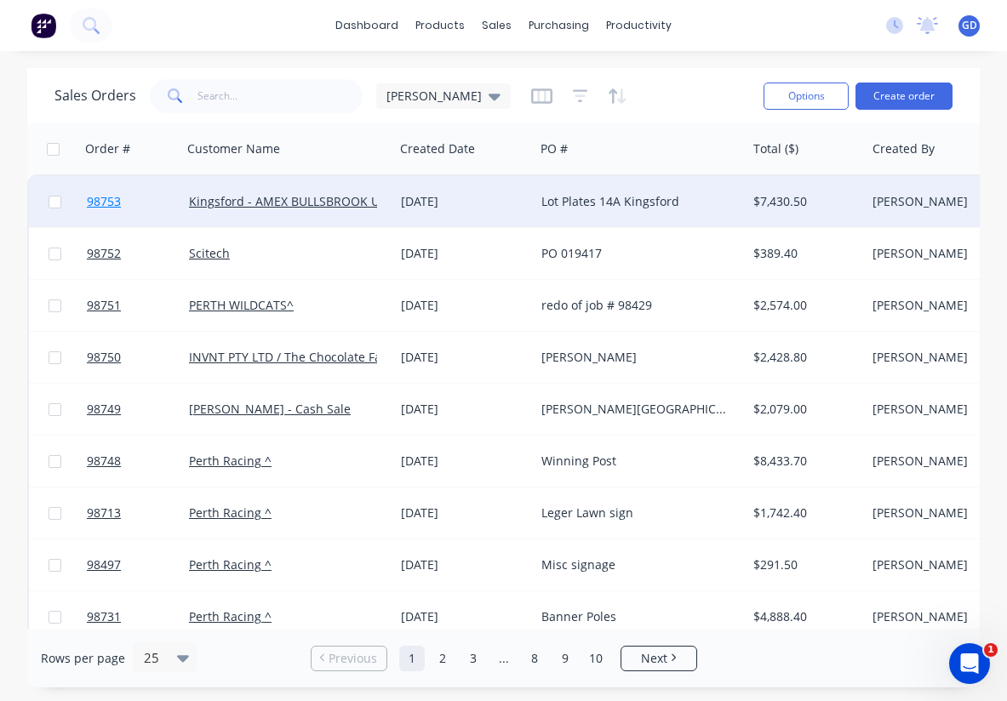
click at [106, 201] on span "98753" at bounding box center [104, 201] width 34 height 17
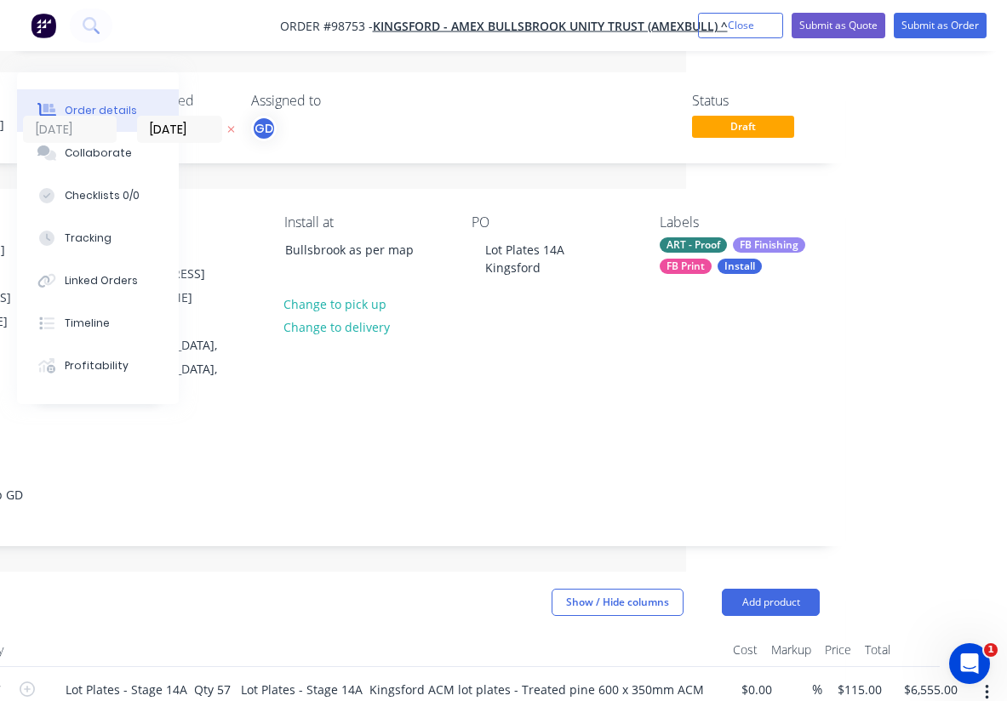
scroll to position [0, 321]
click at [763, 589] on button "Add product" at bounding box center [771, 602] width 98 height 27
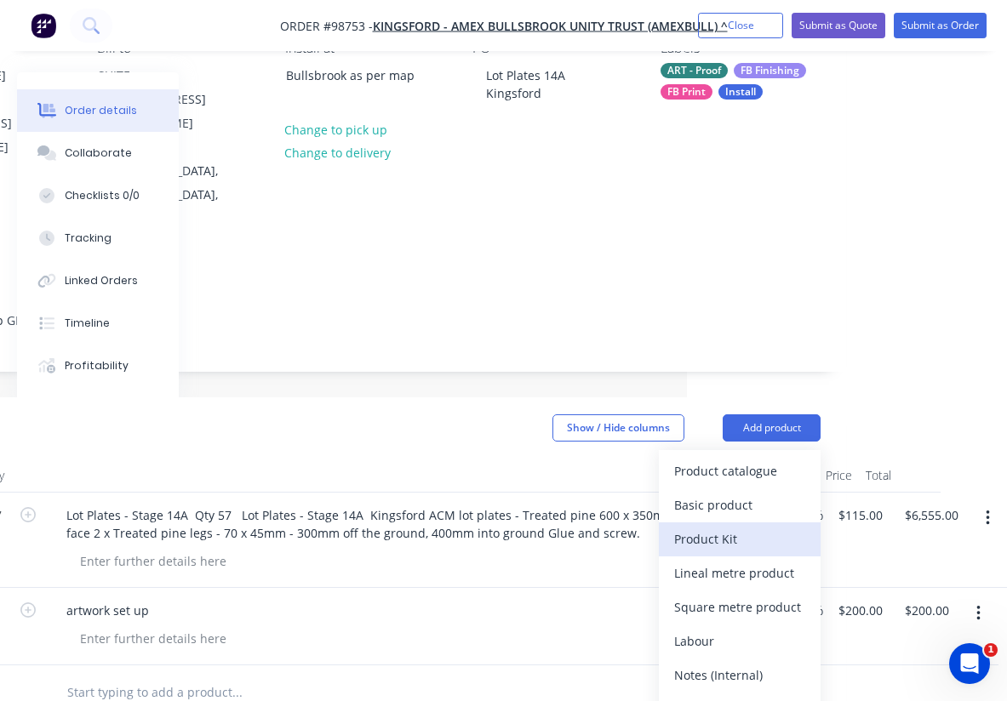
scroll to position [182, 320]
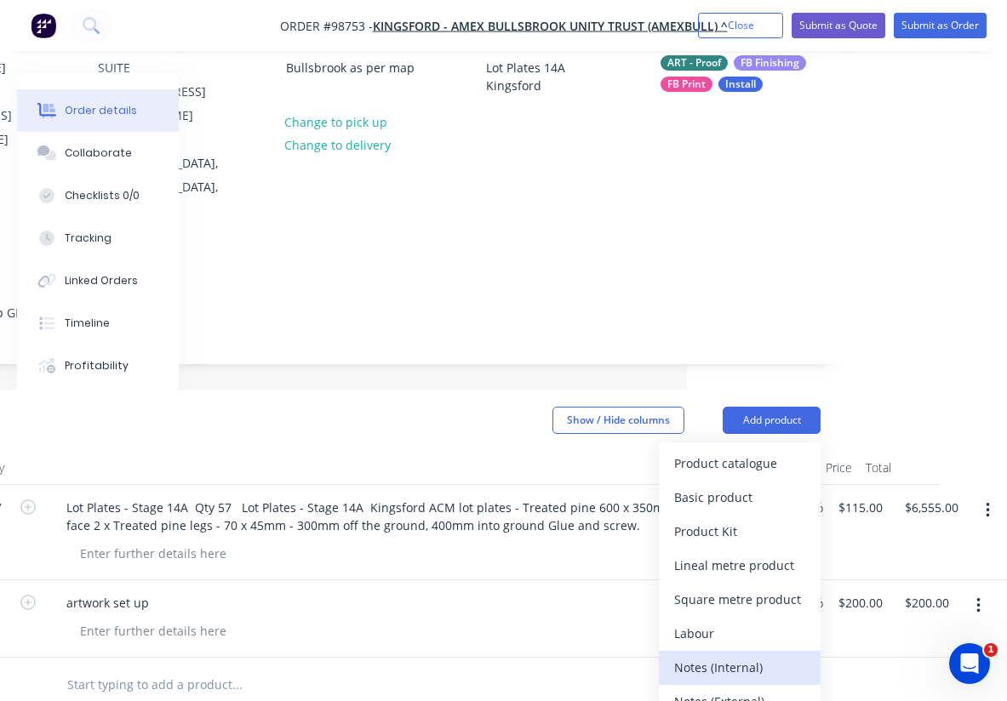
click at [733, 655] on div "Notes (Internal)" at bounding box center [739, 667] width 131 height 25
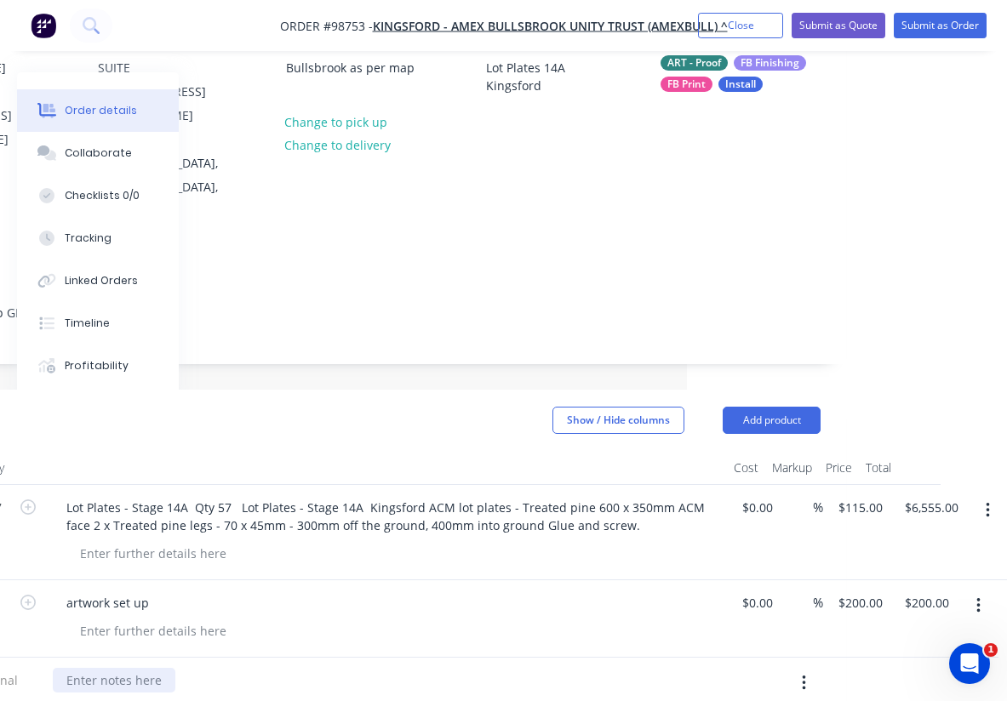
click at [60, 668] on div at bounding box center [114, 680] width 123 height 25
paste div
click at [311, 619] on div at bounding box center [393, 631] width 654 height 25
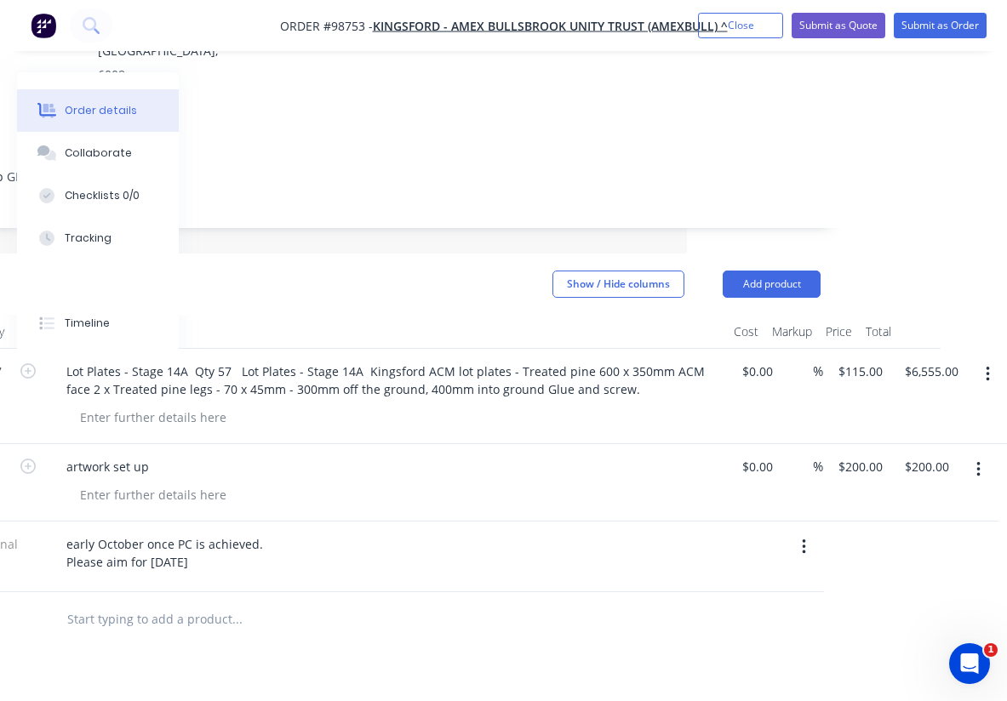
scroll to position [326, 318]
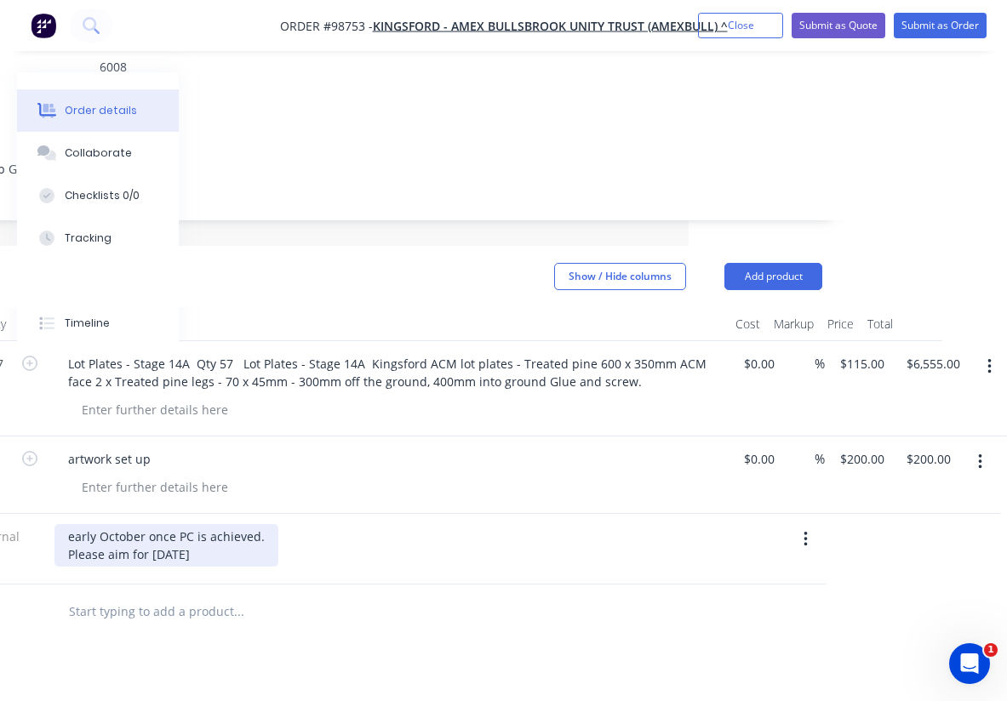
click at [205, 524] on div "early October once PC is achieved. Please aim for 10th Oct." at bounding box center [166, 545] width 224 height 43
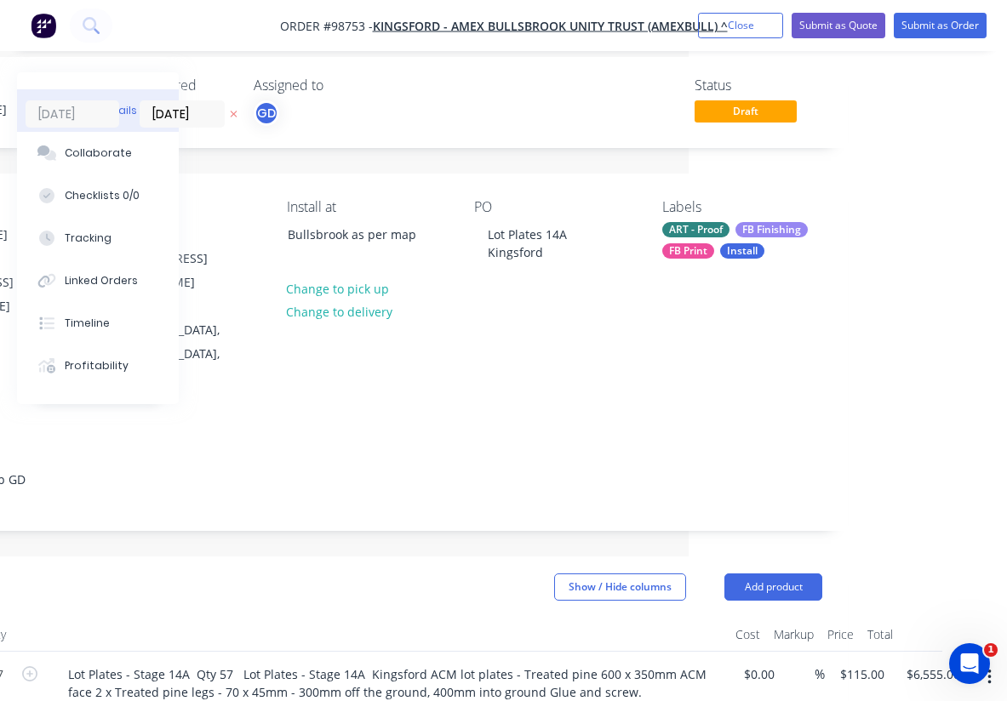
scroll to position [0, 318]
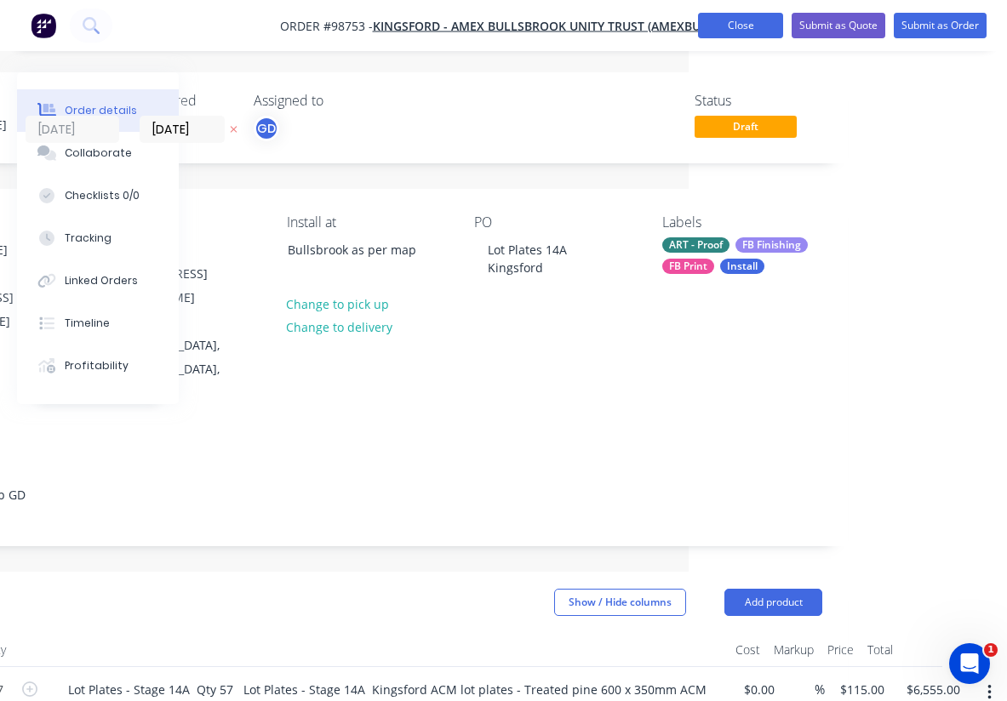
click at [731, 33] on button "Close" at bounding box center [740, 26] width 85 height 26
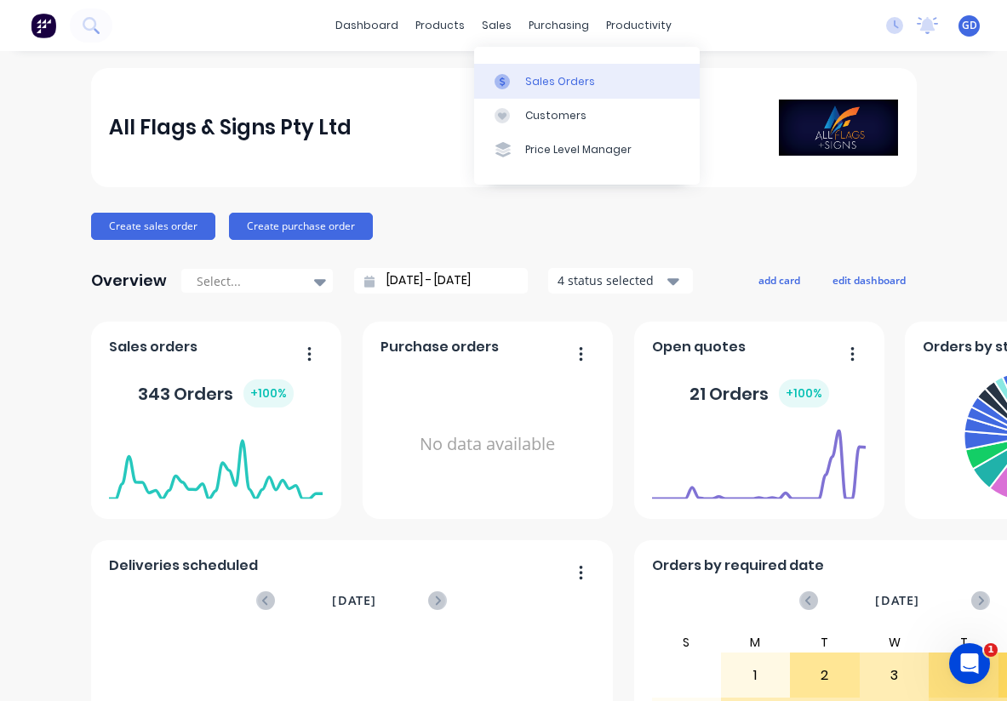
click at [541, 77] on div "Sales Orders" at bounding box center [560, 81] width 70 height 15
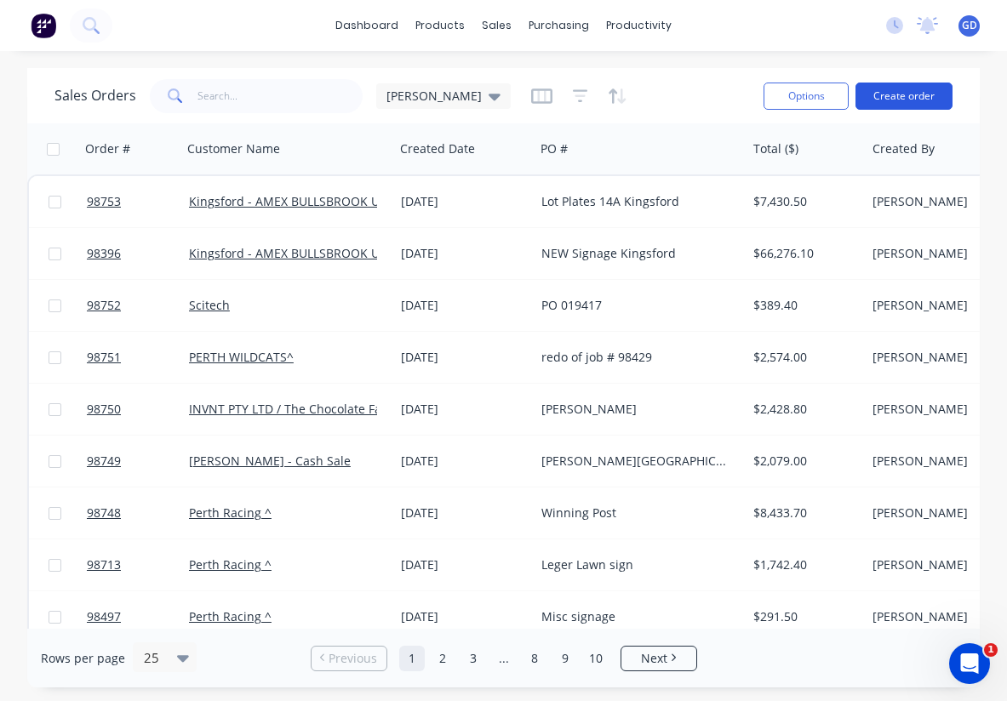
click at [895, 100] on button "Create order" at bounding box center [903, 96] width 97 height 27
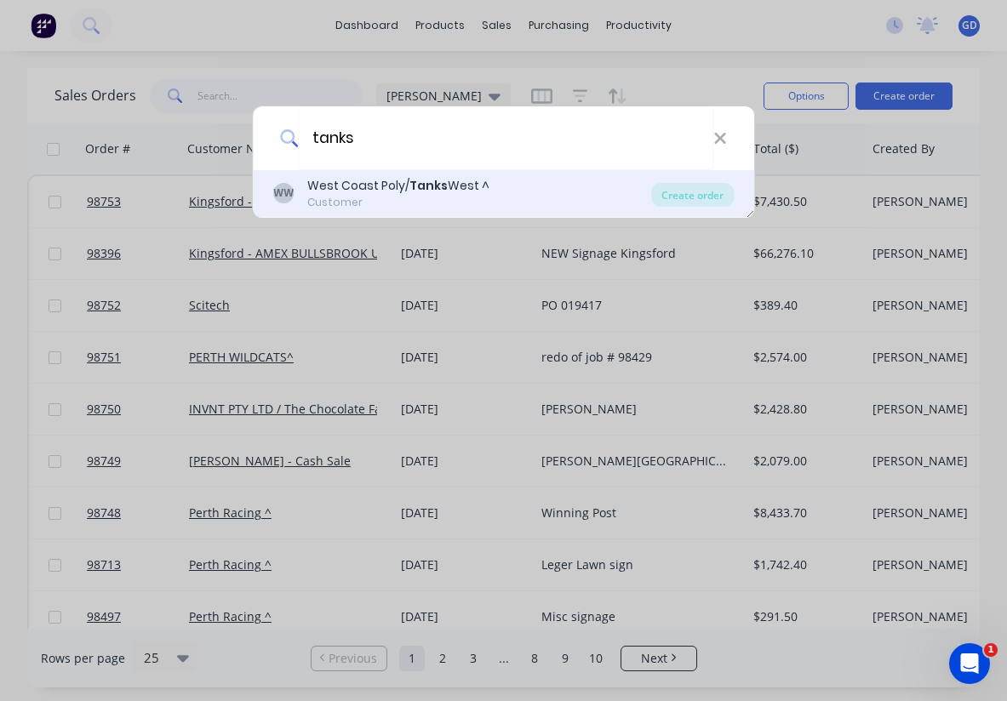
type input "tanks"
click at [425, 179] on b "Tanks" at bounding box center [428, 185] width 38 height 17
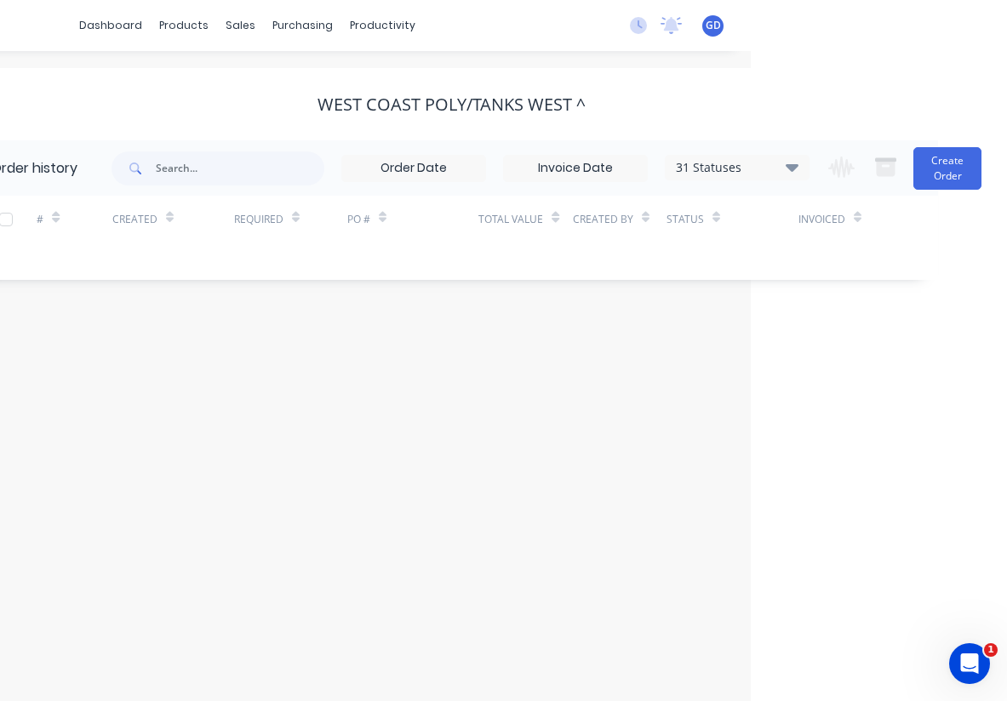
scroll to position [0, 256]
click at [941, 178] on button "Create Order" at bounding box center [947, 168] width 68 height 43
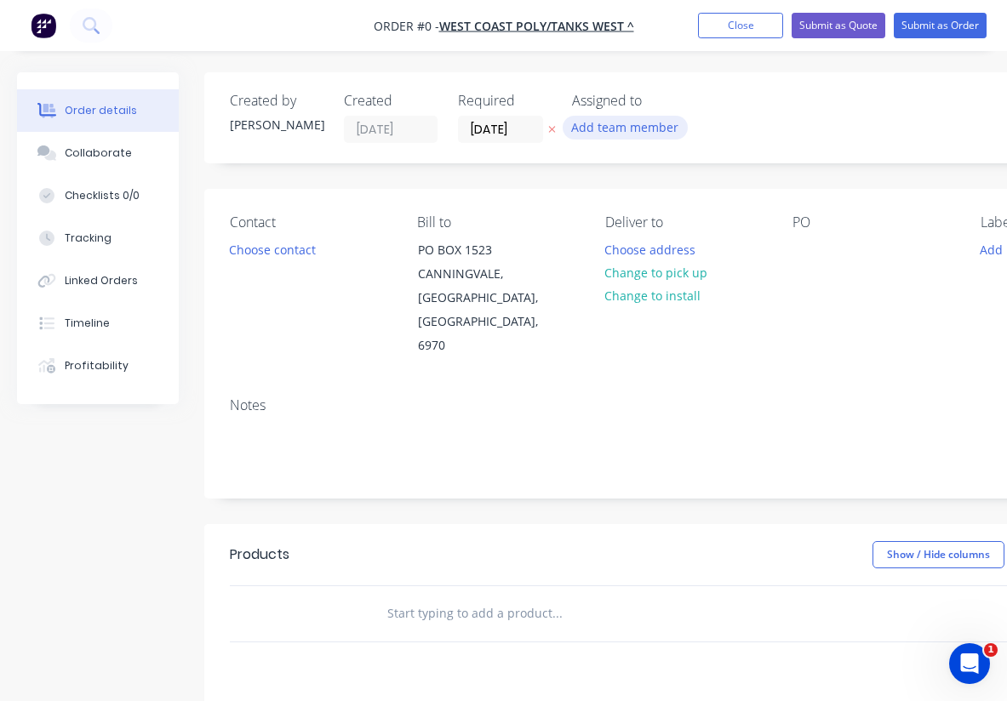
click at [599, 129] on button "Add team member" at bounding box center [625, 127] width 125 height 23
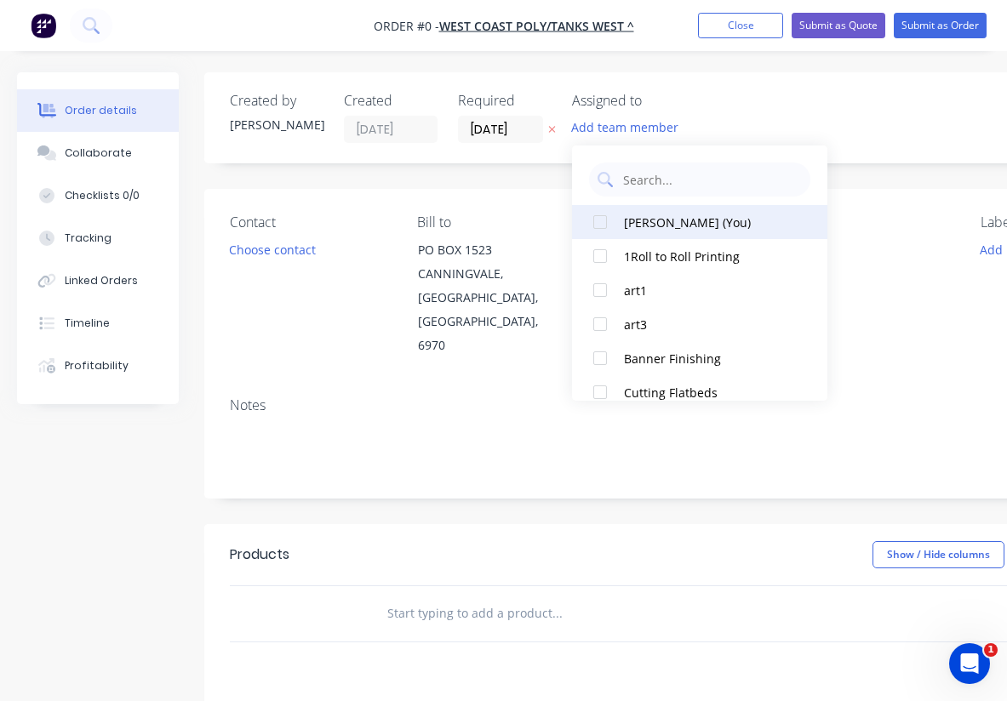
click at [603, 227] on div at bounding box center [600, 222] width 34 height 34
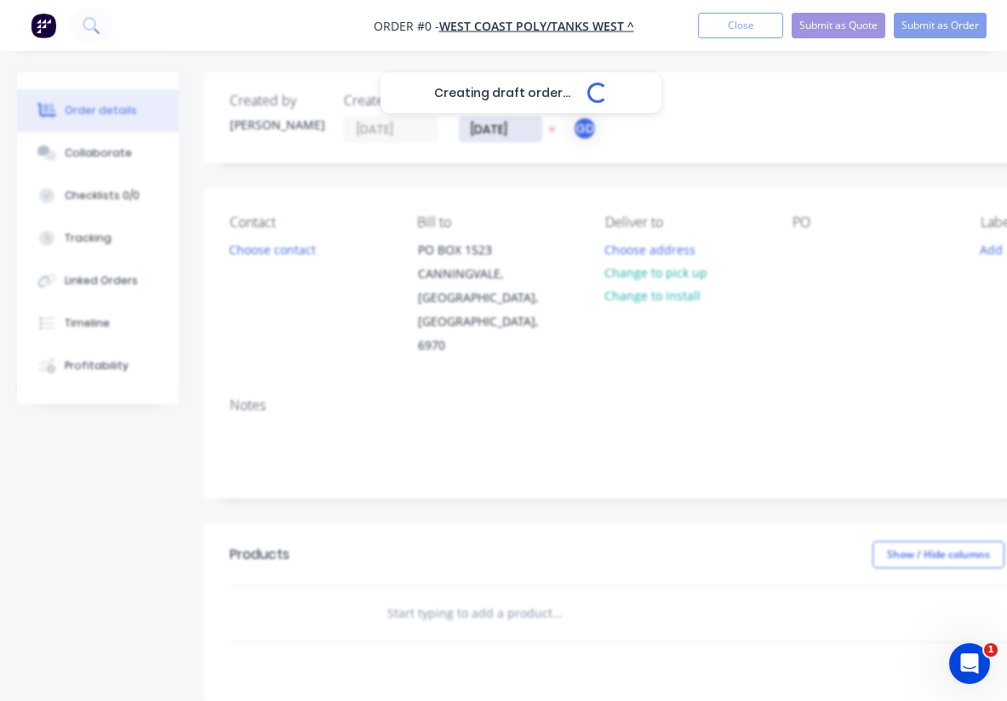
click at [486, 128] on div "Creating draft order... Loading... Order details Collaborate Checklists 0/0 Tra…" at bounding box center [591, 574] width 1183 height 1004
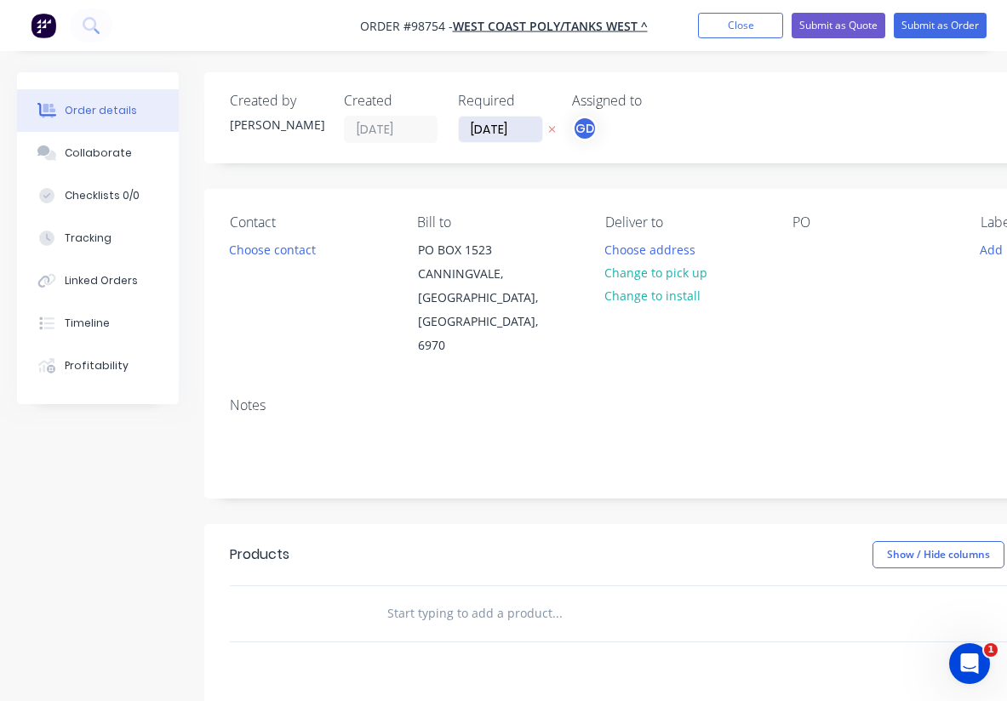
click at [486, 128] on input "[DATE]" at bounding box center [500, 130] width 83 height 26
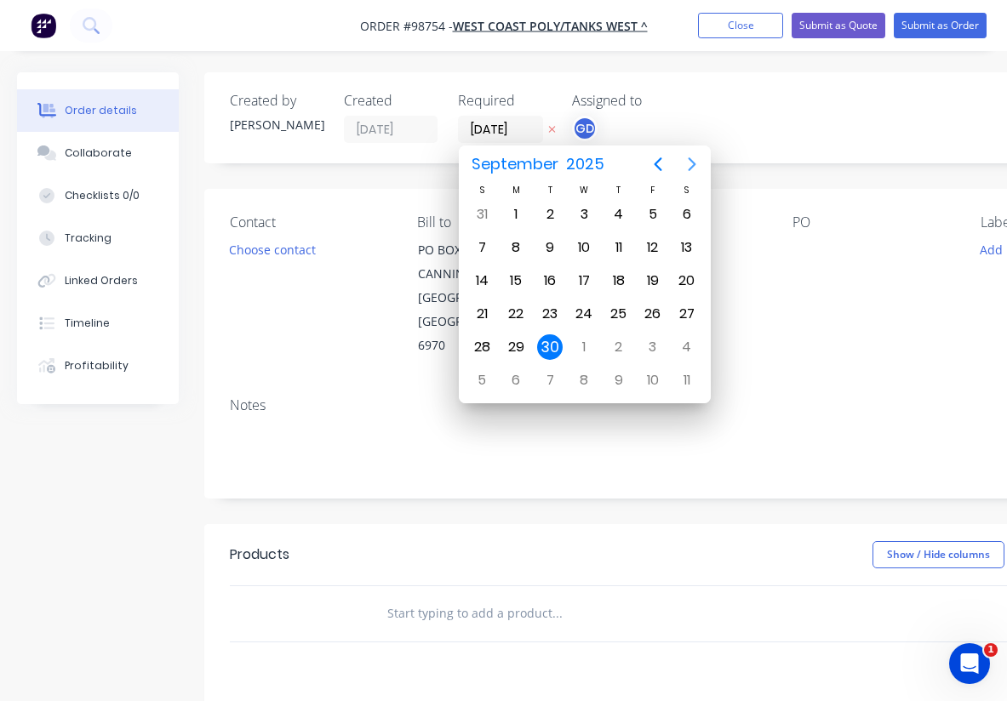
click at [687, 169] on icon "Next page" at bounding box center [692, 164] width 20 height 20
click at [655, 213] on div "3" at bounding box center [653, 215] width 26 height 26
type input "[DATE]"
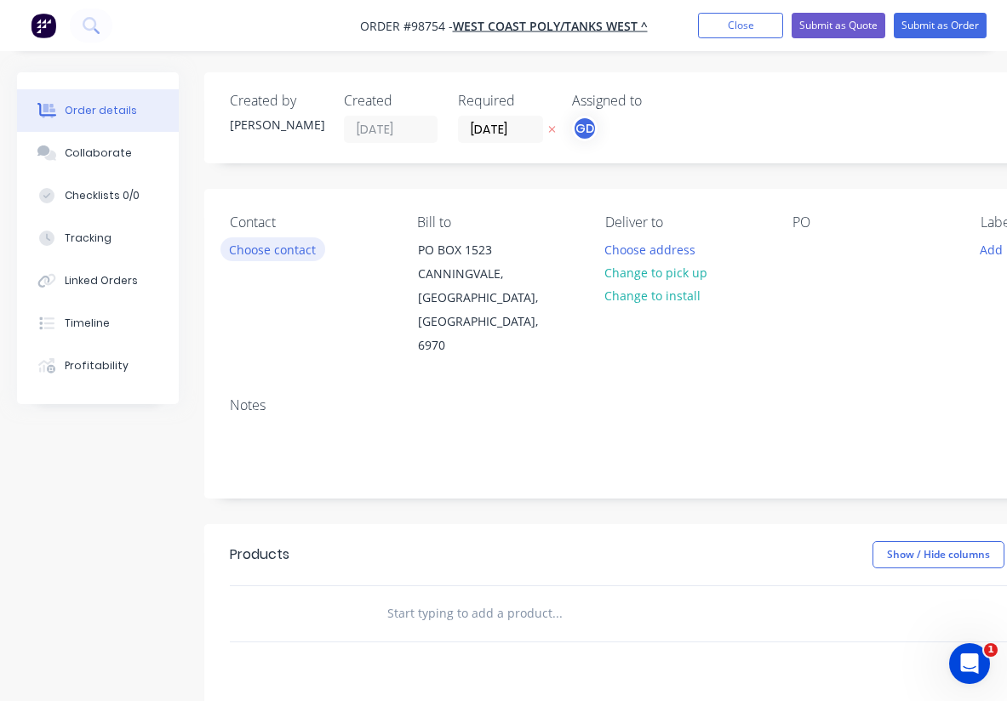
click at [273, 249] on button "Choose contact" at bounding box center [272, 248] width 105 height 23
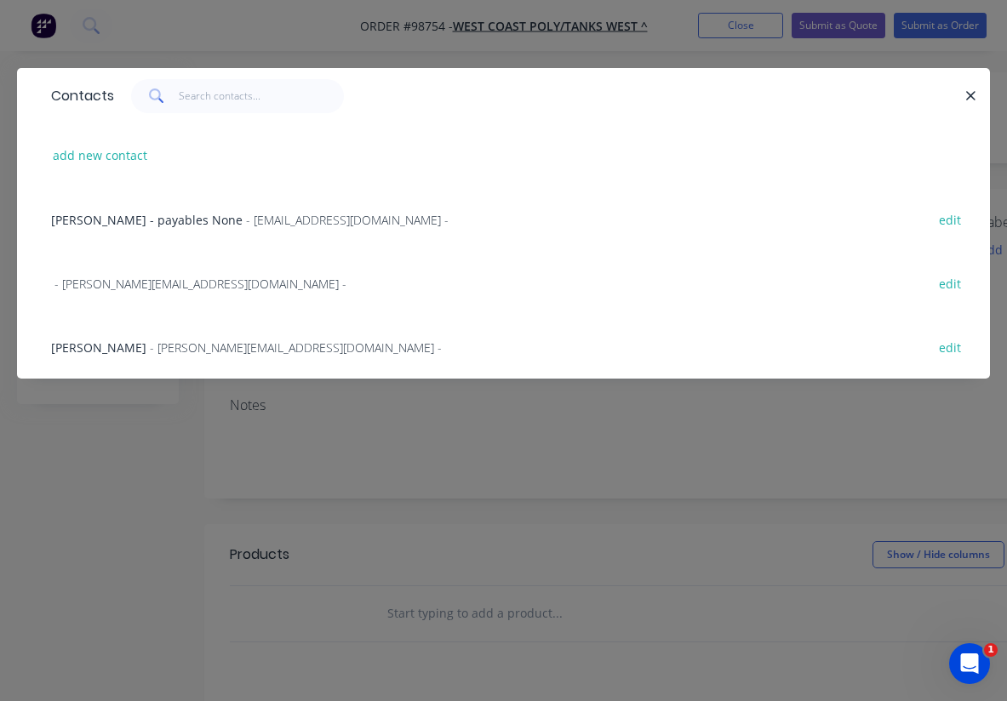
click at [82, 349] on span "Tammy Silich" at bounding box center [98, 348] width 95 height 16
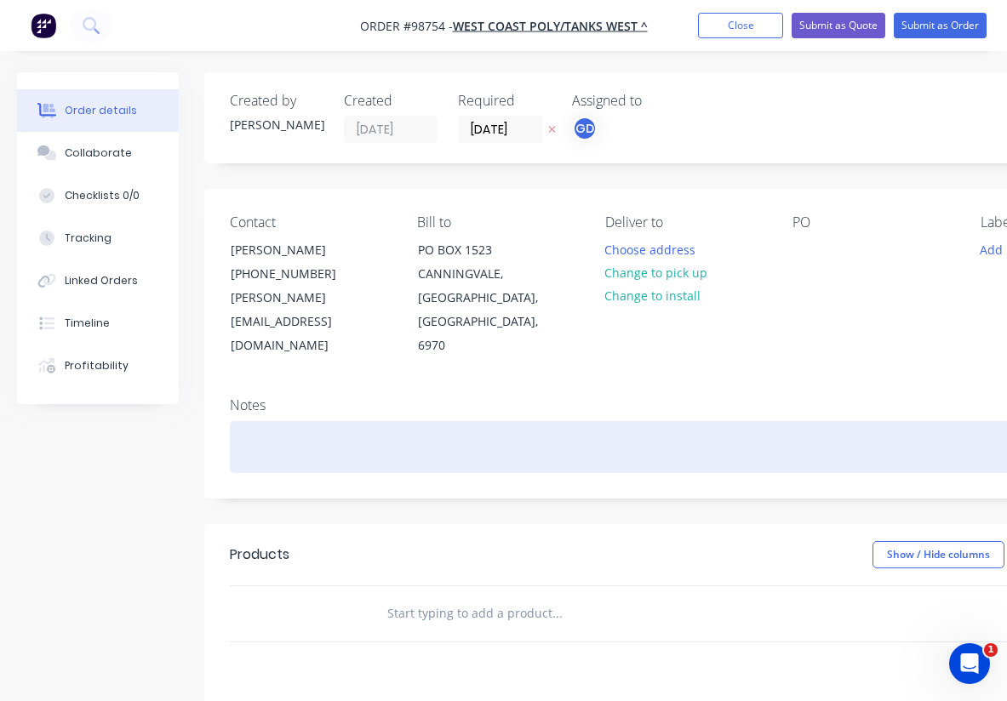
click at [260, 421] on div at bounding box center [685, 447] width 911 height 52
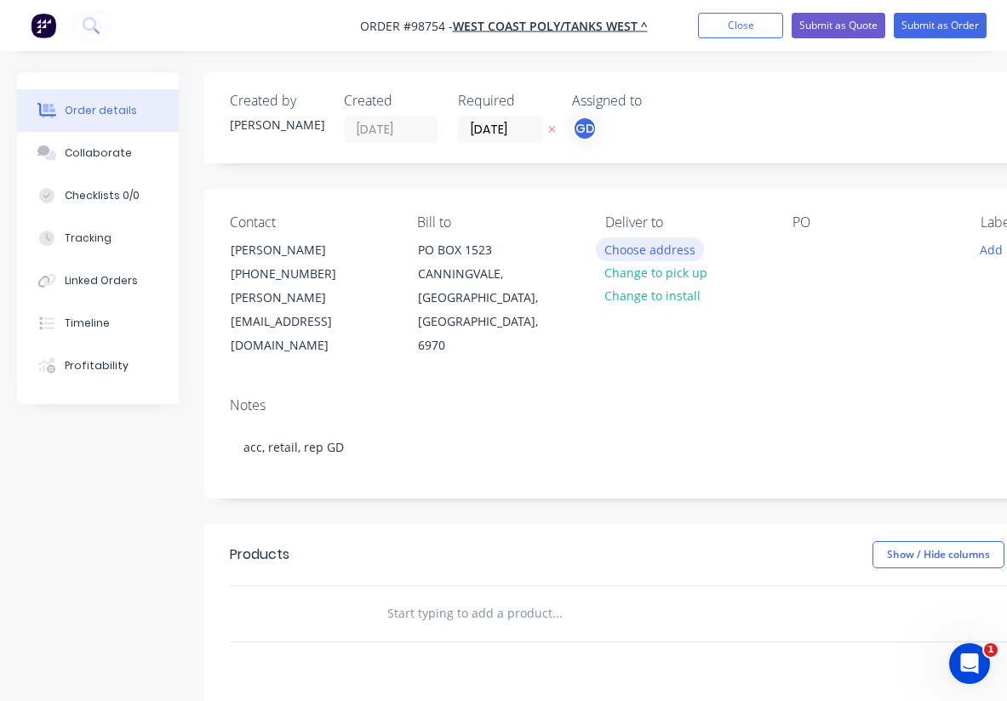
click at [642, 253] on button "Choose address" at bounding box center [650, 248] width 109 height 23
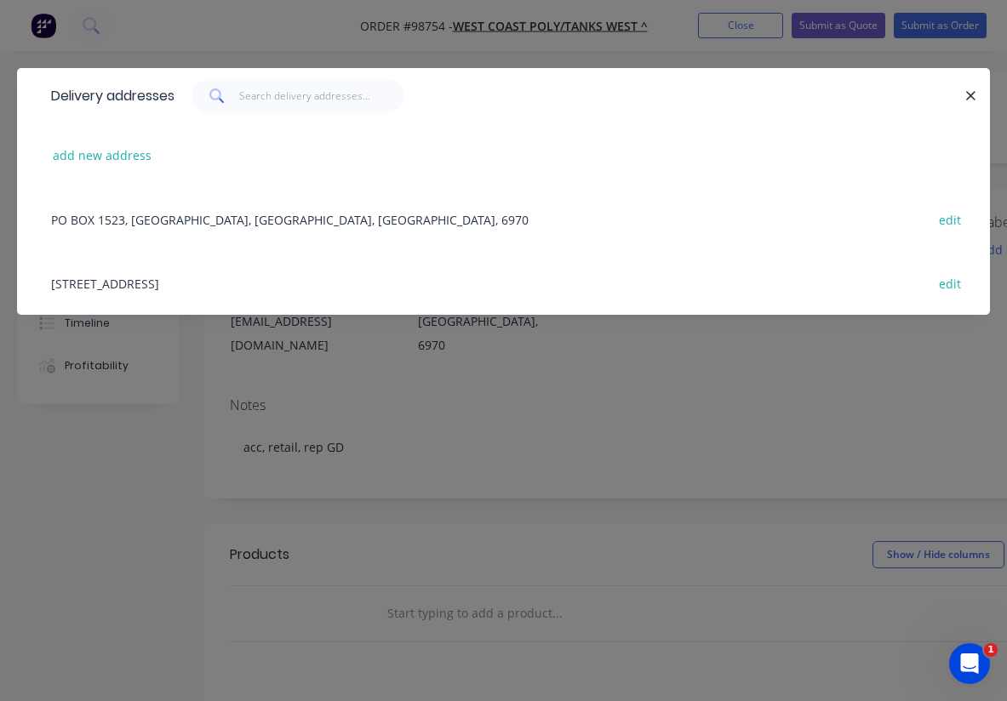
click at [125, 283] on div "5-7 UPPSALA PLACE, CANNING VALE WA edit" at bounding box center [504, 283] width 922 height 64
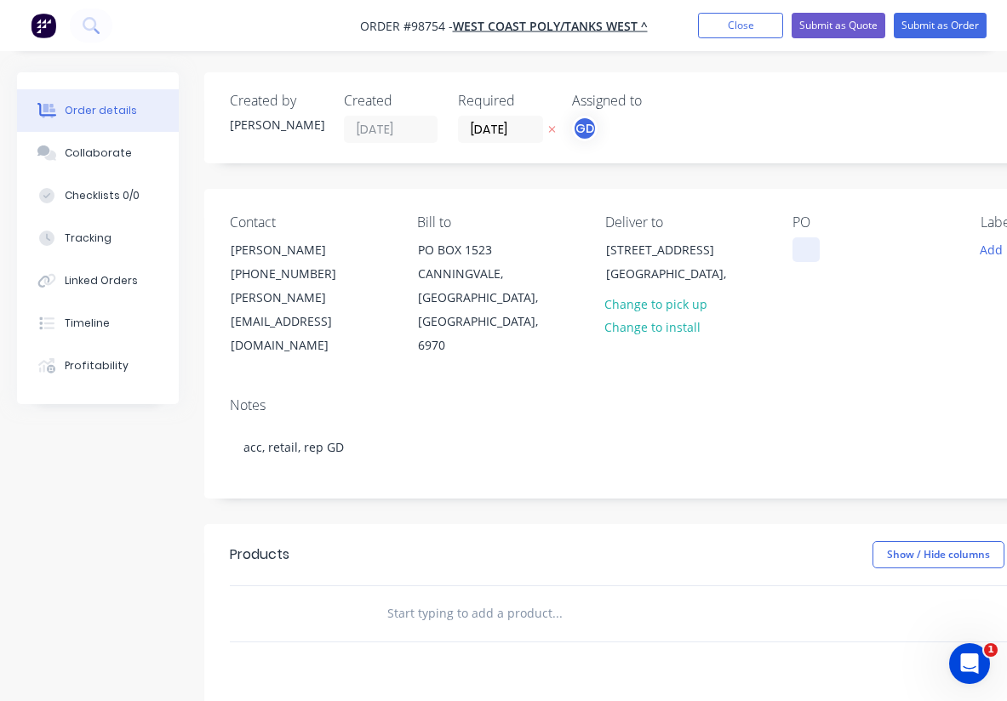
click at [800, 255] on div at bounding box center [805, 249] width 27 height 25
paste div
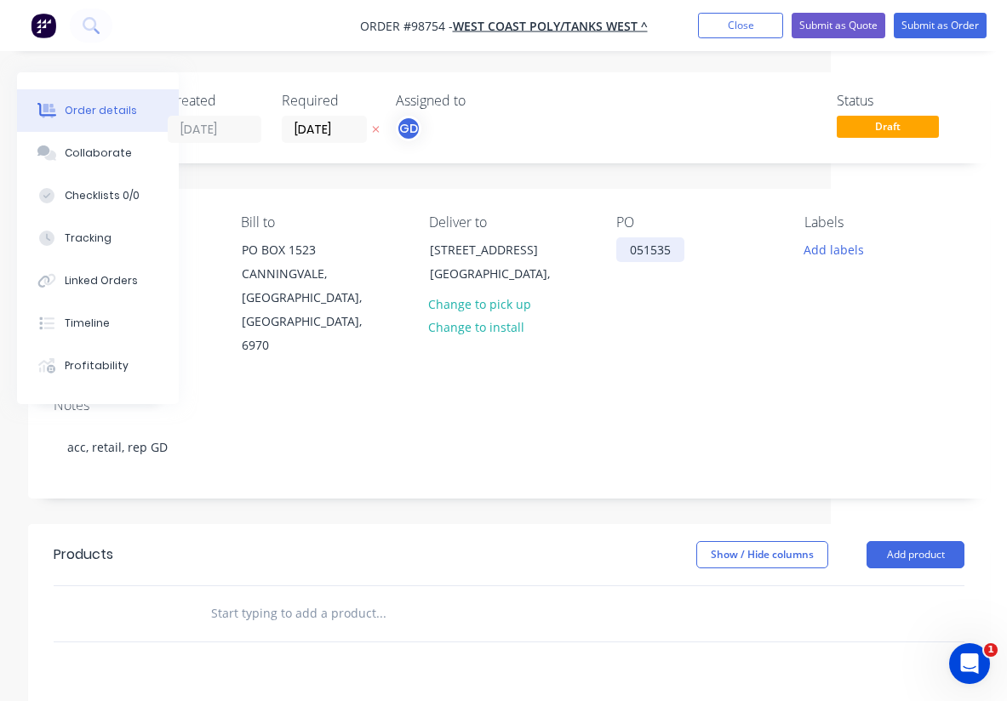
scroll to position [0, 176]
click at [820, 246] on button "Add labels" at bounding box center [833, 248] width 78 height 23
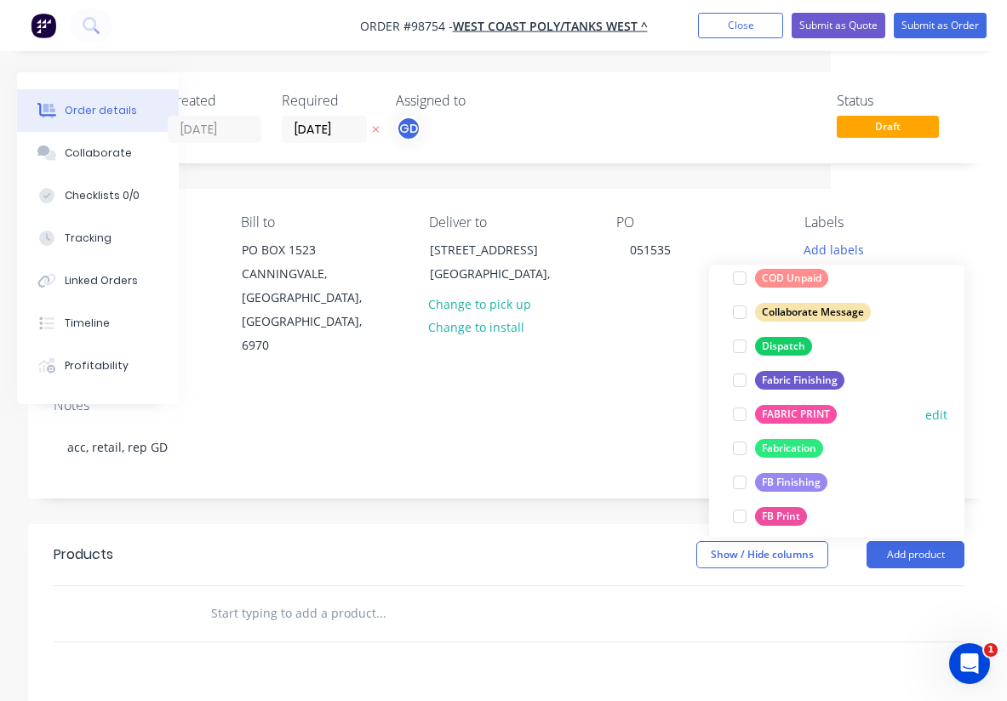
scroll to position [271, 0]
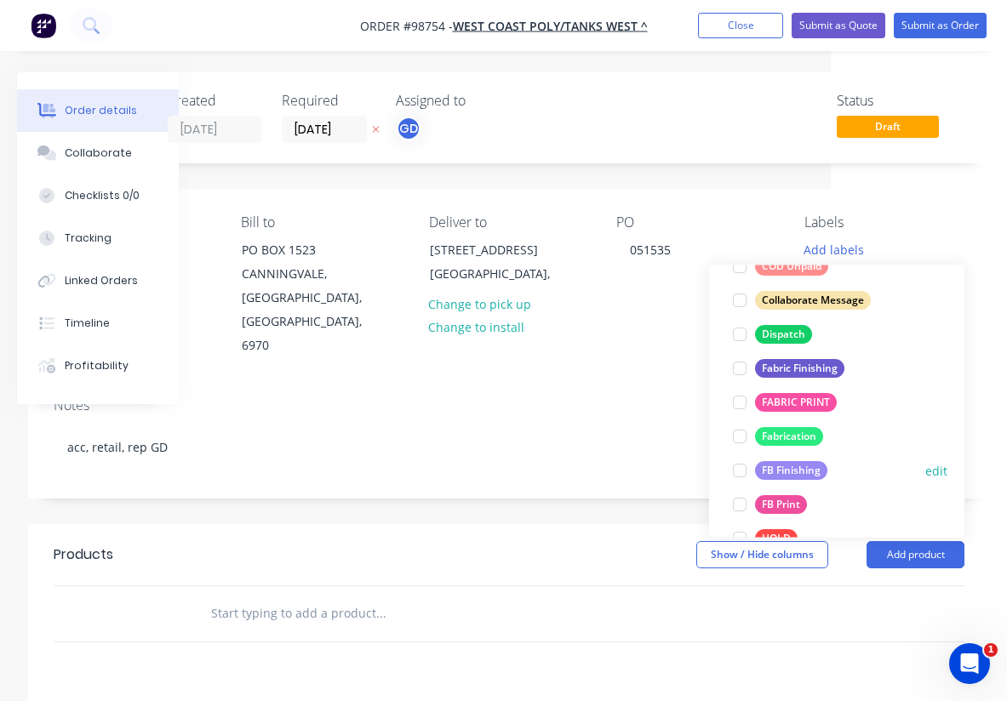
click at [806, 475] on div "FB Finishing" at bounding box center [791, 471] width 72 height 19
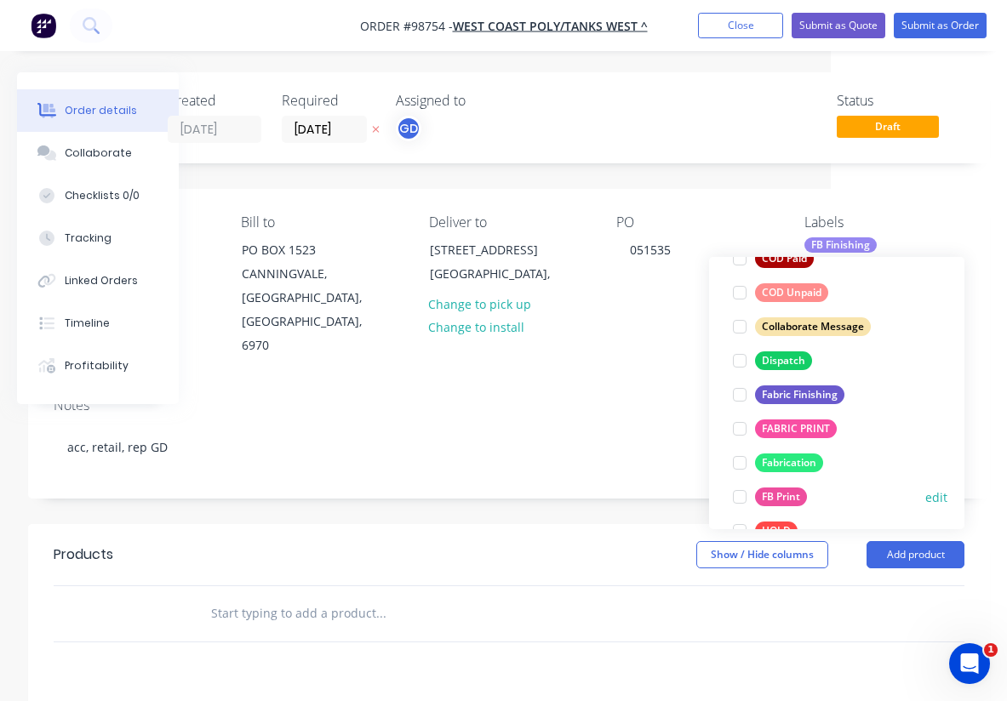
click at [798, 497] on div "FB Print" at bounding box center [781, 497] width 52 height 19
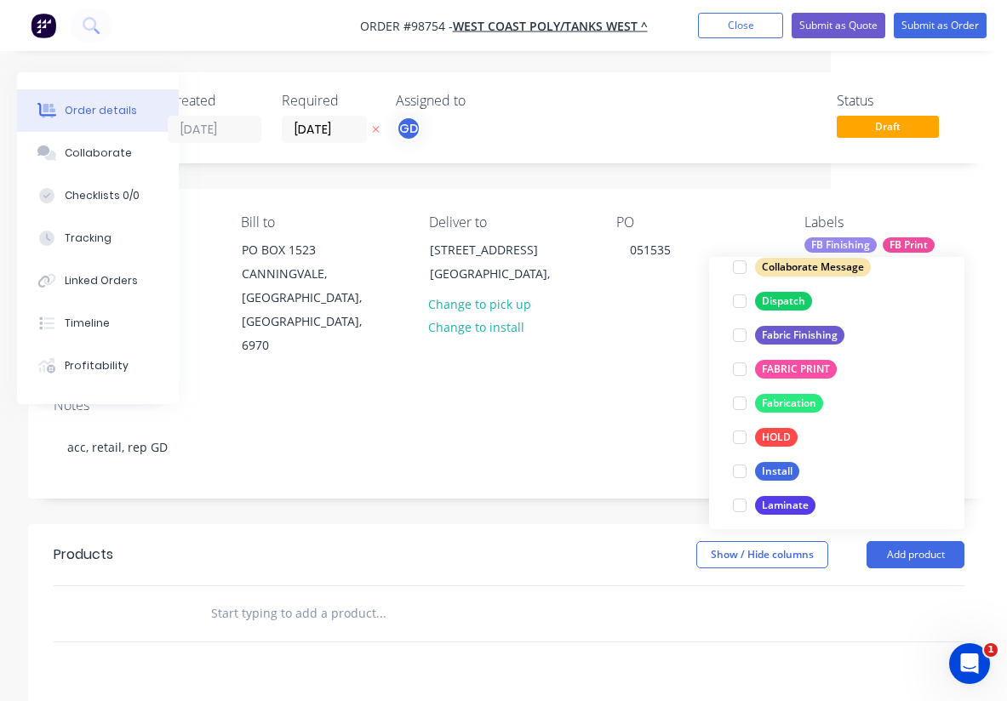
scroll to position [365, 0]
click at [789, 467] on div "Install" at bounding box center [777, 470] width 44 height 19
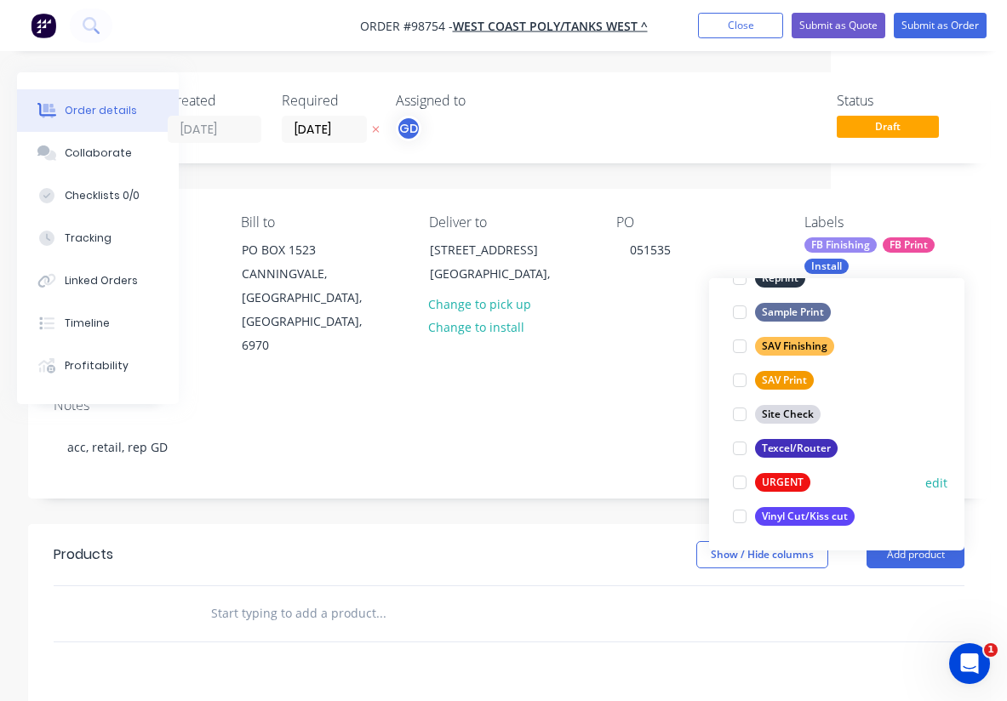
scroll to position [817, 0]
click at [815, 457] on div "Texcel/Router" at bounding box center [796, 448] width 83 height 19
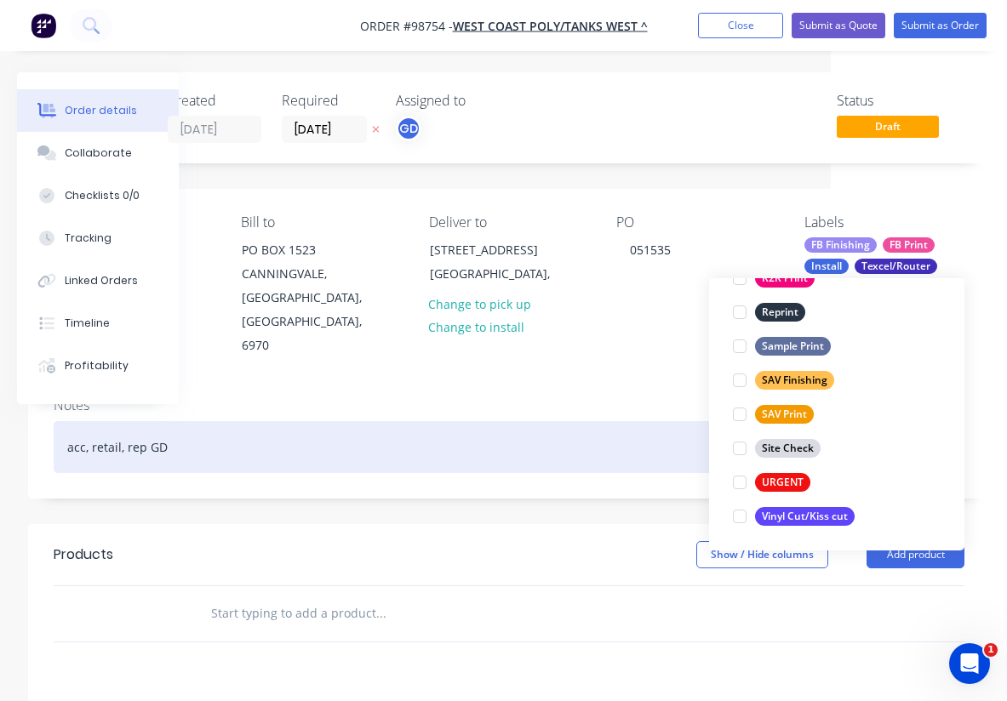
click at [642, 421] on div "acc, retail, rep GD" at bounding box center [509, 447] width 911 height 52
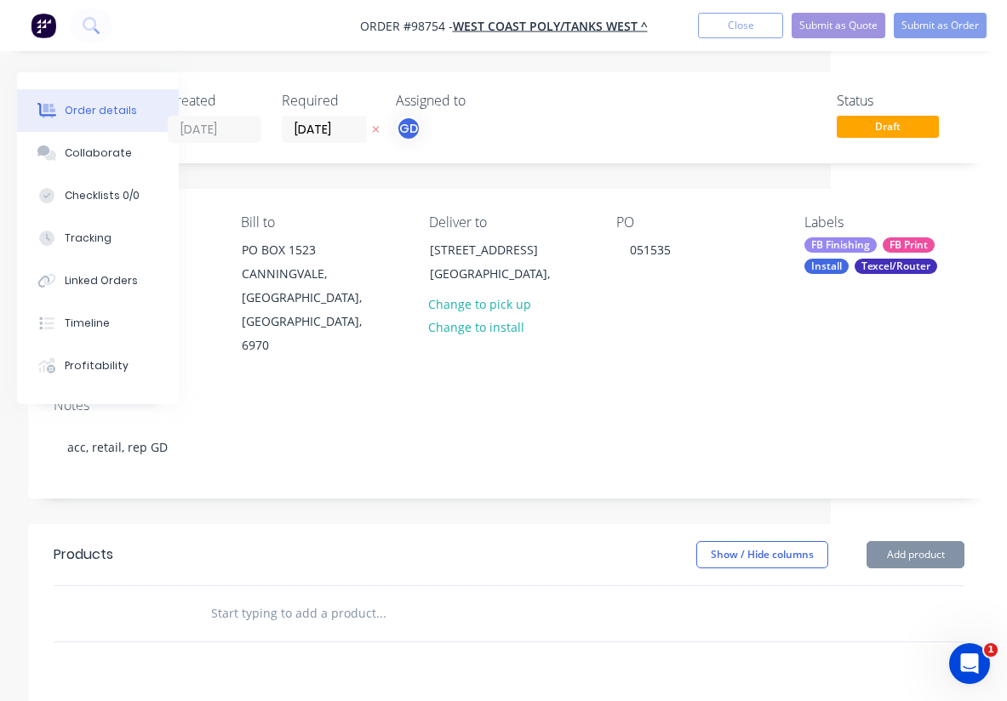
click at [264, 597] on input "text" at bounding box center [380, 614] width 340 height 34
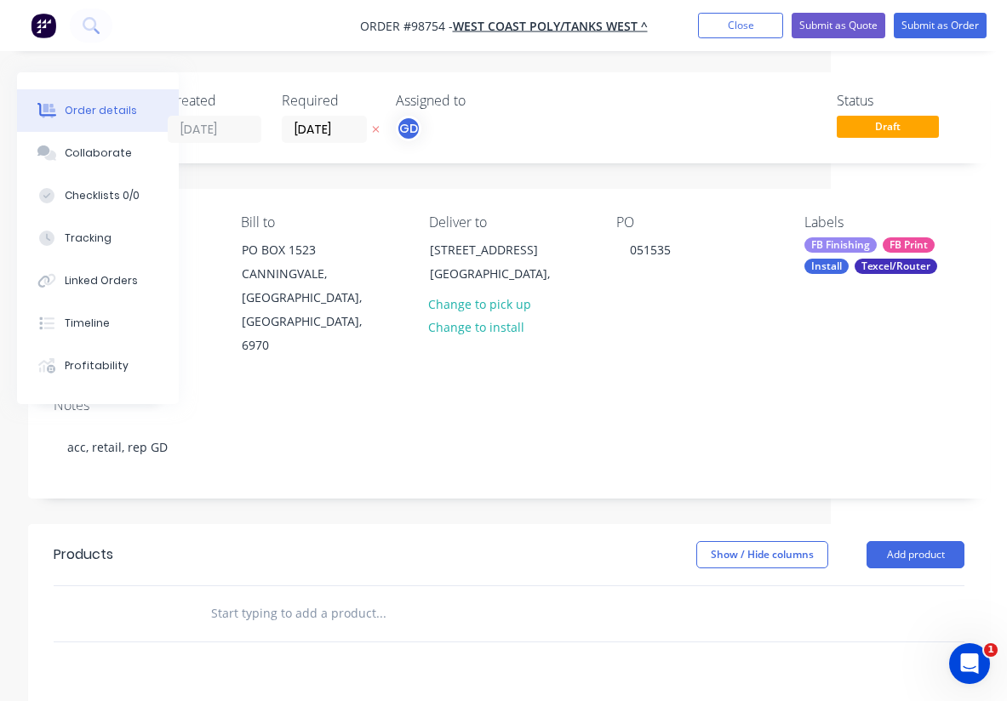
paste input "WCP & QFH Multiparts Signage ACM 3mm Printed in UV ink & Anti G Laminate 1000mm…"
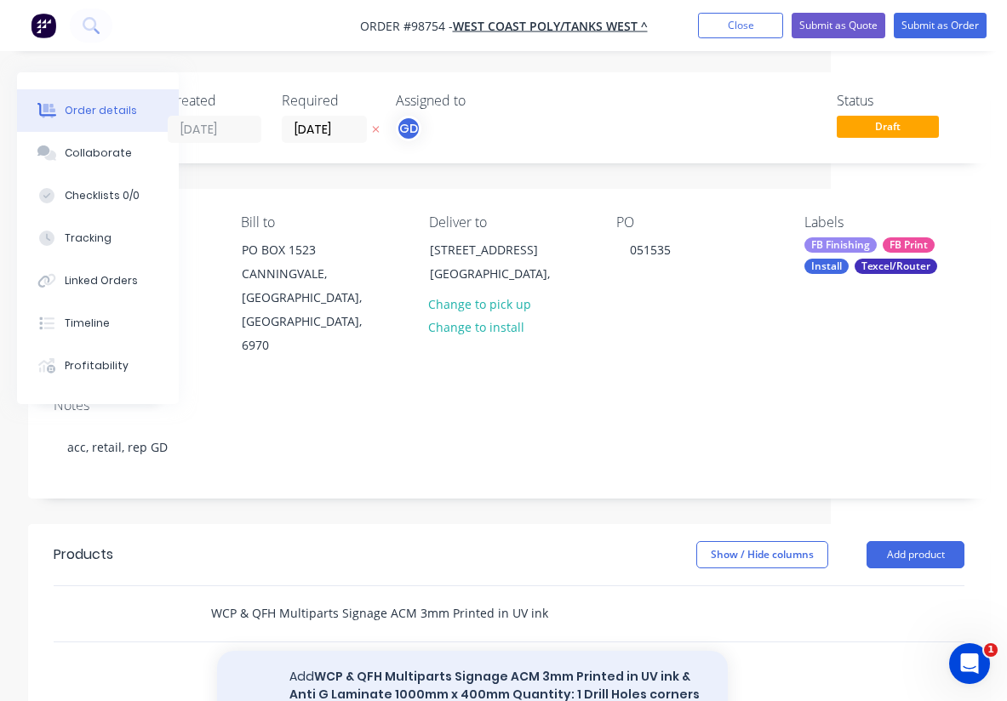
type input "WCP & QFH Multiparts Signage ACM 3mm Printed in UV ink & Anti G Laminate 1000mm…"
click at [380, 651] on button "Add WCP & QFH Multiparts Signage ACM 3mm Printed in UV ink & Anti G Laminate 10…" at bounding box center [472, 695] width 511 height 88
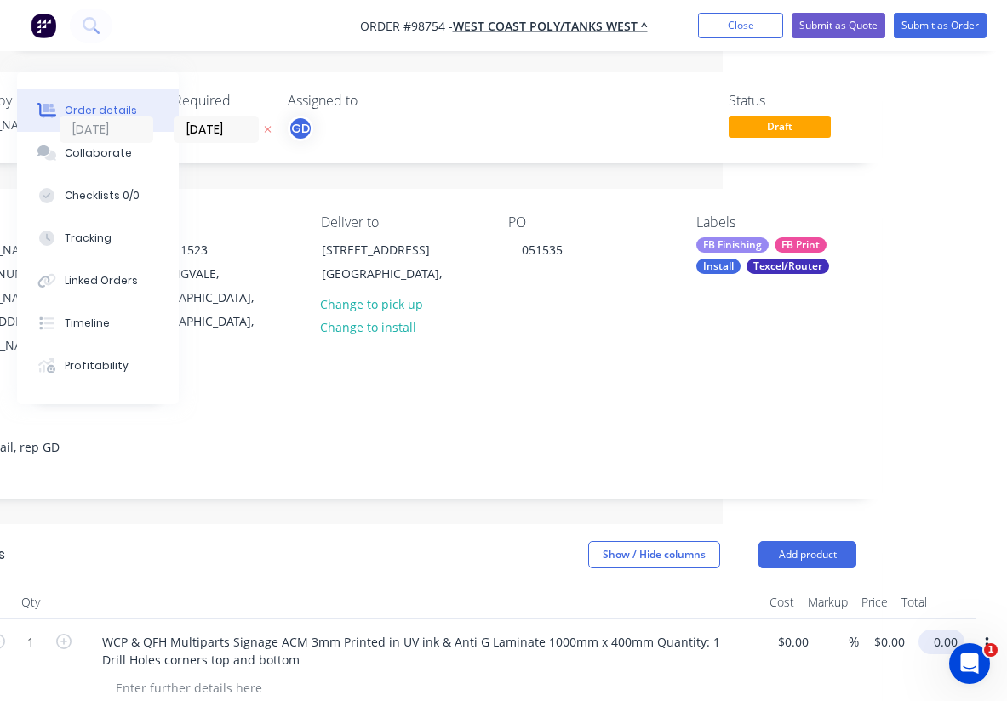
click at [949, 630] on input "0.00" at bounding box center [944, 642] width 39 height 25
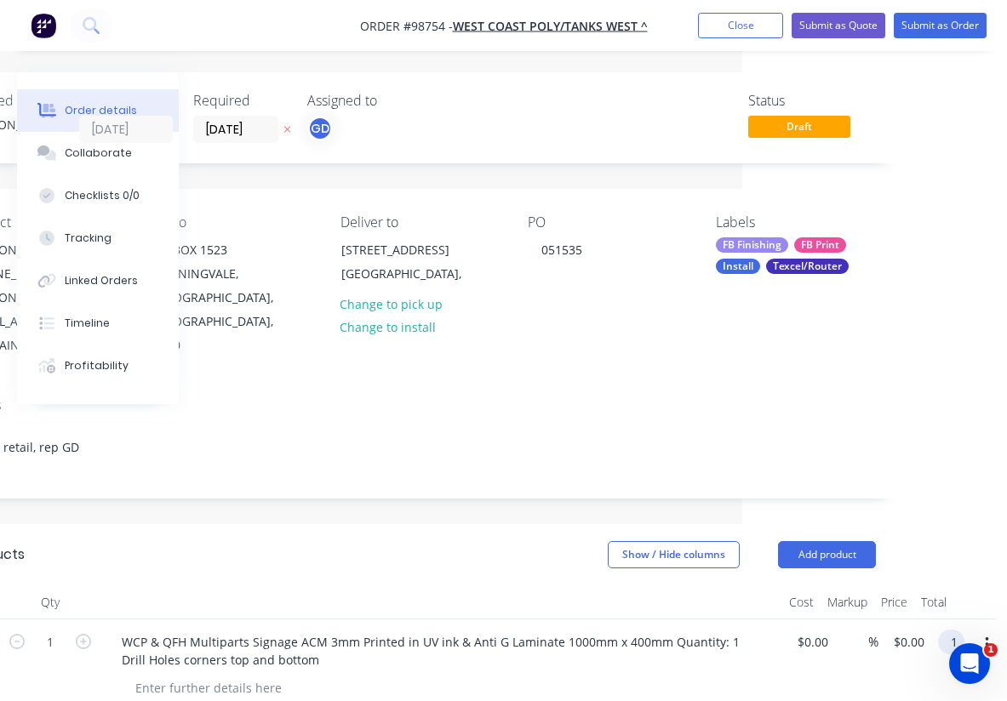
scroll to position [0, 265]
type input "150"
type input "$150.00"
click at [420, 586] on div at bounding box center [441, 603] width 681 height 34
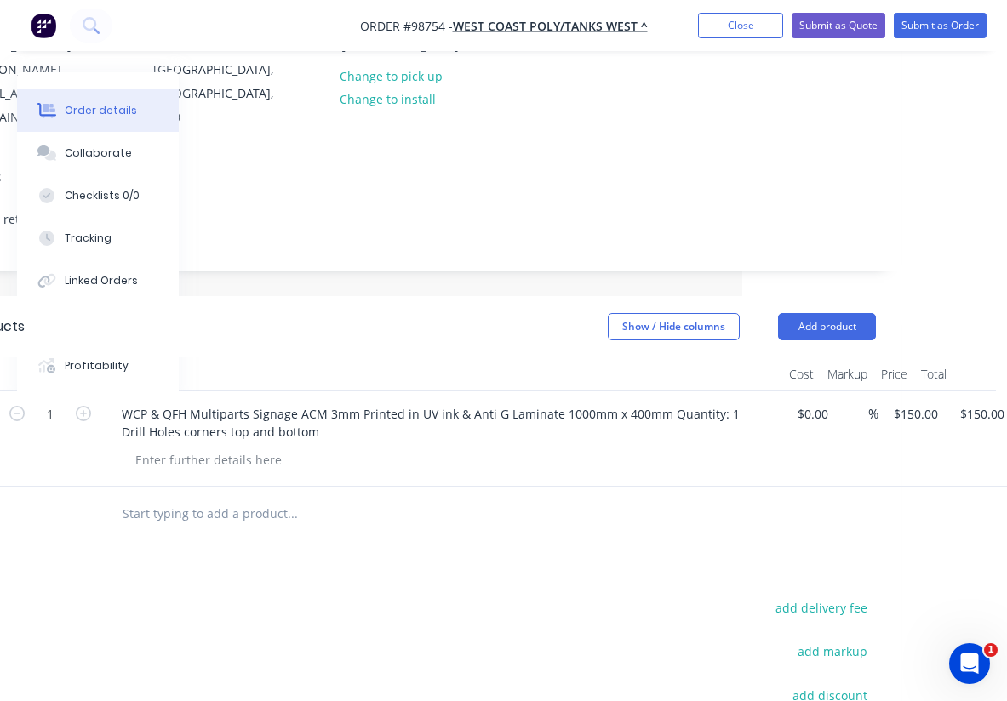
scroll to position [455, 265]
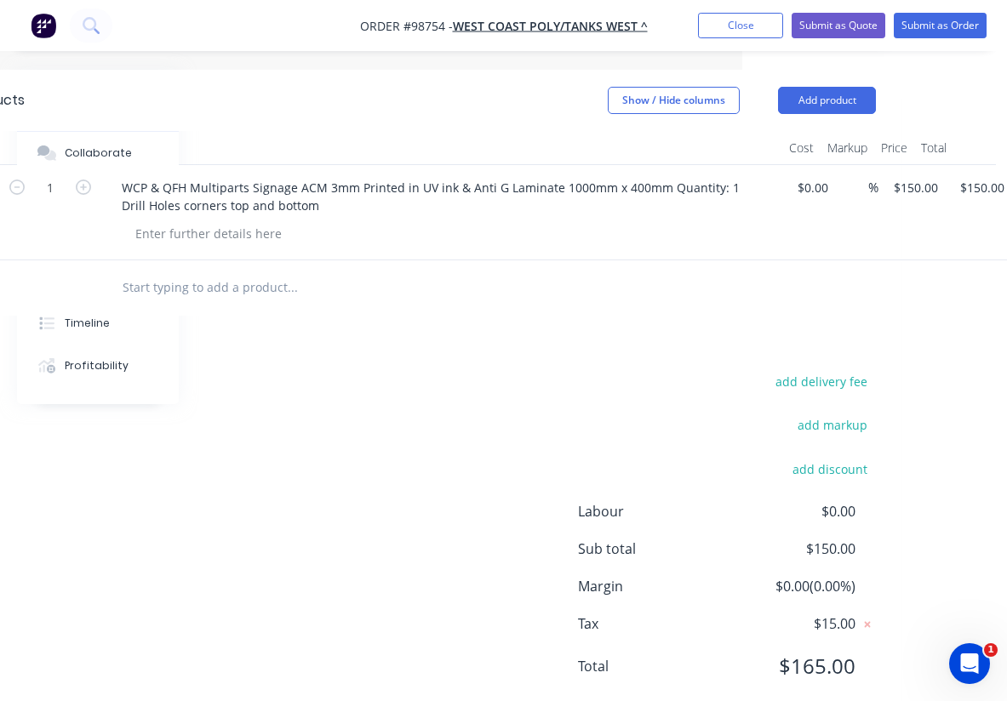
click at [825, 370] on div "add delivery fee" at bounding box center [769, 391] width 213 height 43
click at [827, 370] on button "add delivery fee" at bounding box center [821, 381] width 110 height 23
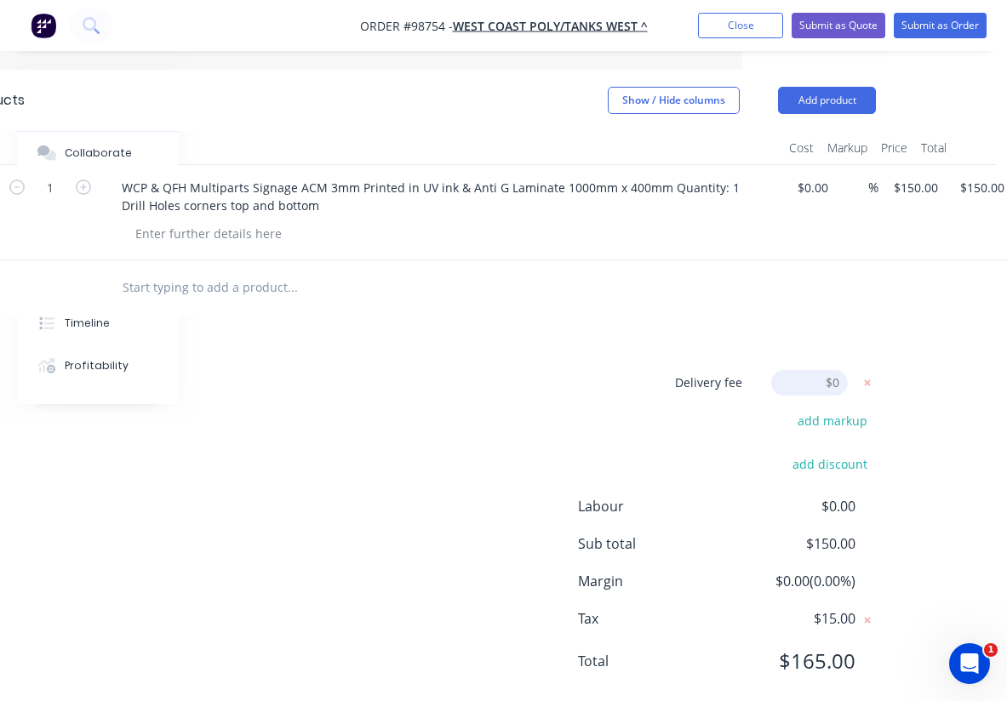
scroll to position [450, 265]
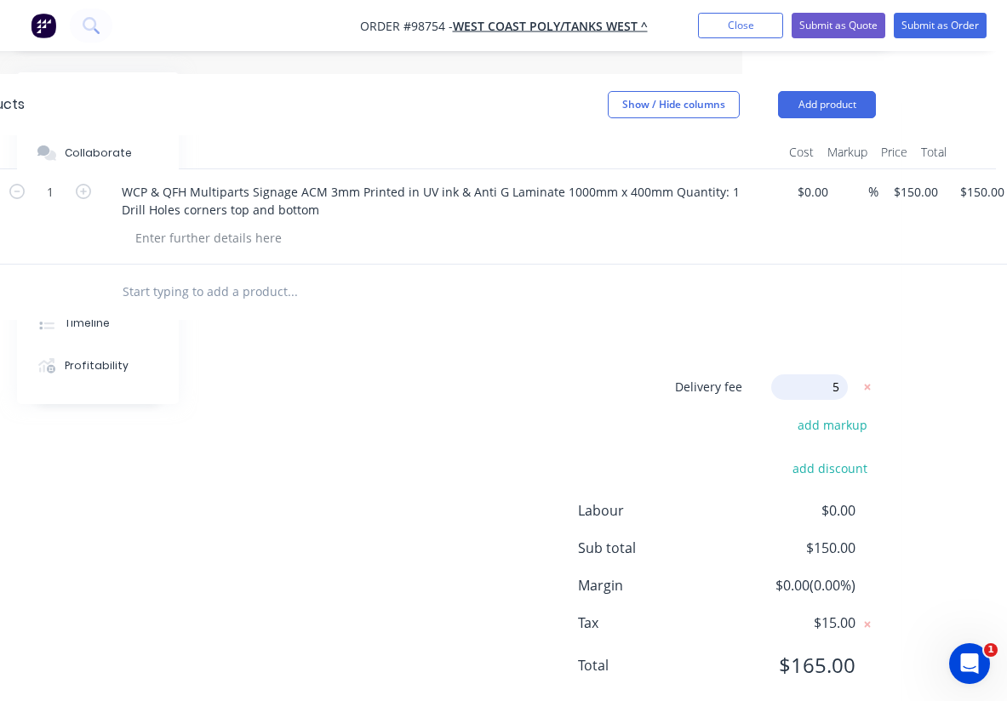
type input "55"
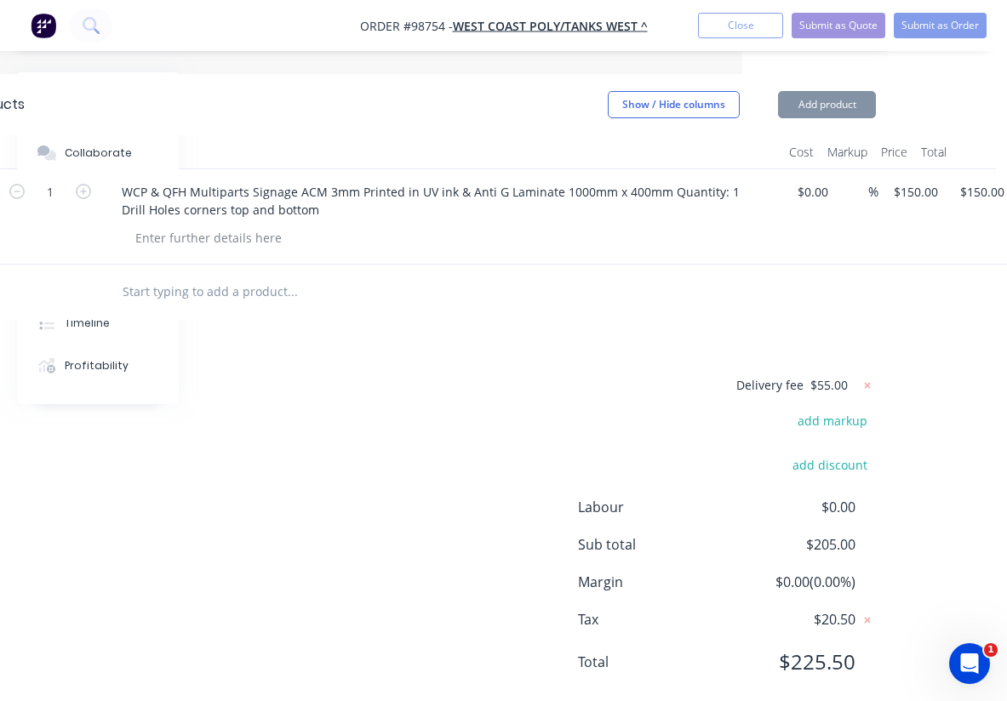
scroll to position [446, 265]
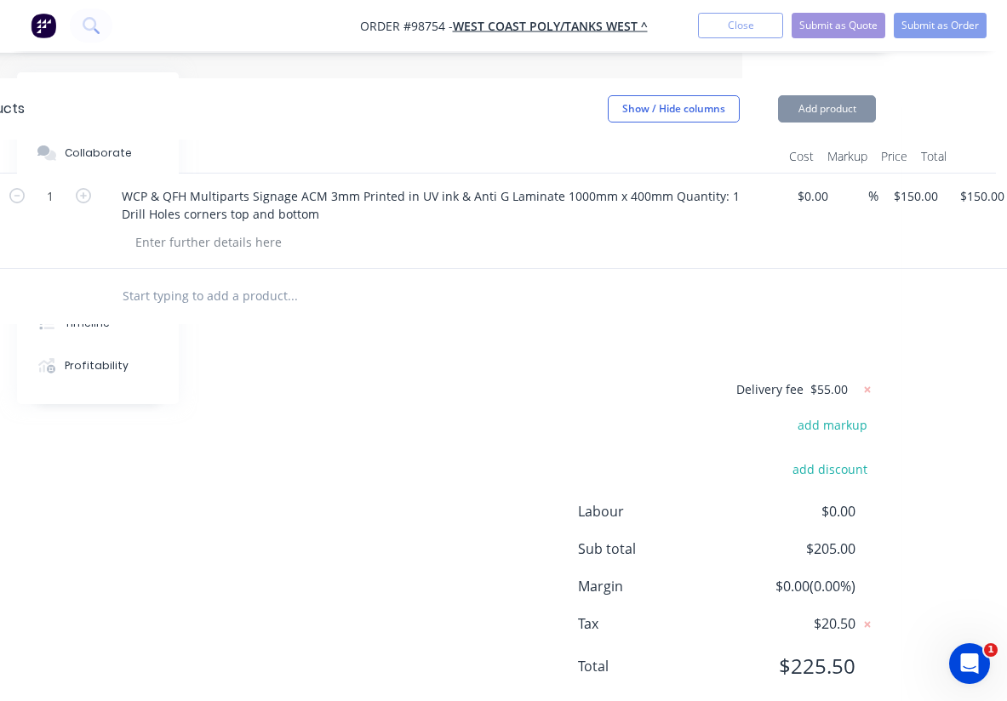
click at [543, 379] on div "Delivery fee $55.00 add markup add discount Labour $0.00 Sub total $205.00 Marg…" at bounding box center [420, 539] width 911 height 320
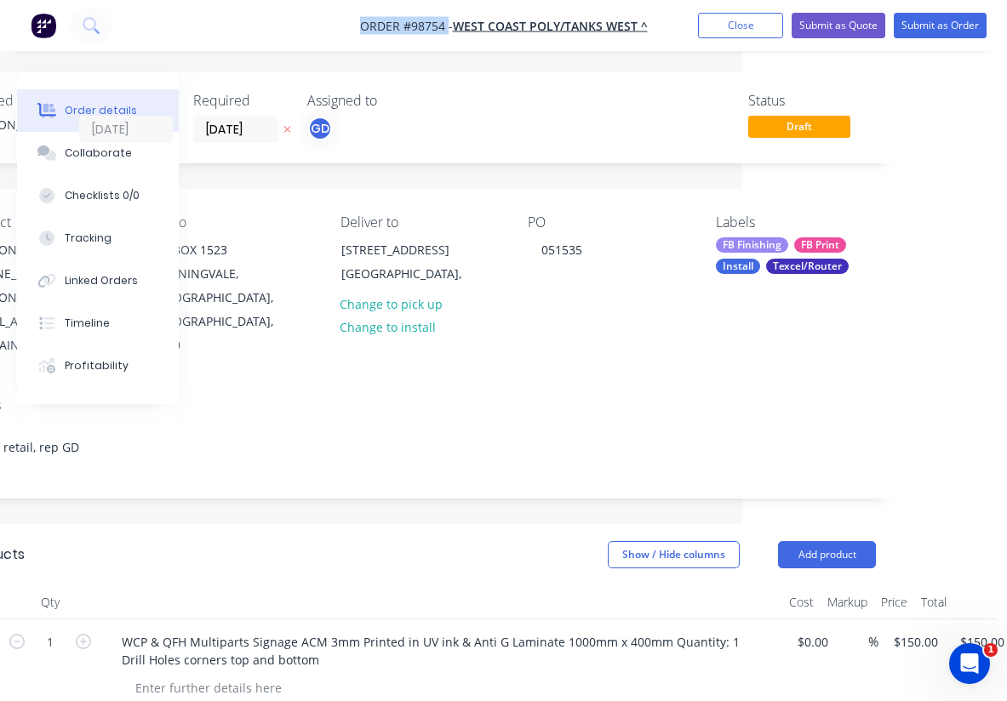
drag, startPoint x: 352, startPoint y: 23, endPoint x: 447, endPoint y: 26, distance: 95.4
click at [447, 26] on nav "Order #98754 - West Coast Poly/Tanks West ^ Add product Close Submit as Quote S…" at bounding box center [503, 25] width 1007 height 51
copy span "Order #98754"
click at [756, 31] on button "Close" at bounding box center [740, 26] width 85 height 26
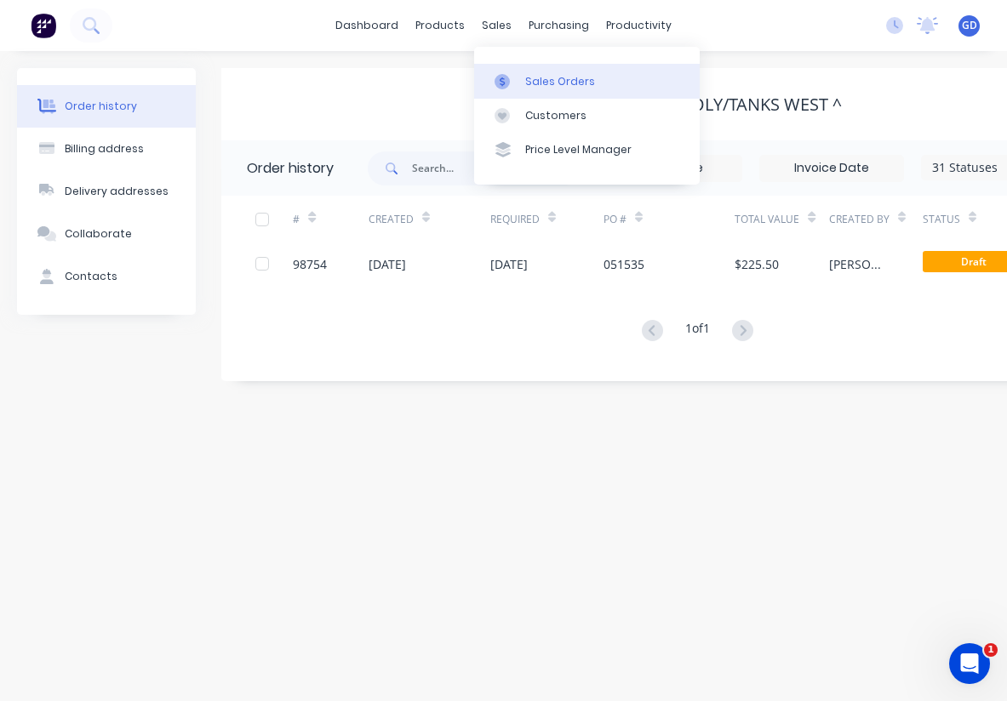
click at [535, 72] on link "Sales Orders" at bounding box center [587, 81] width 226 height 34
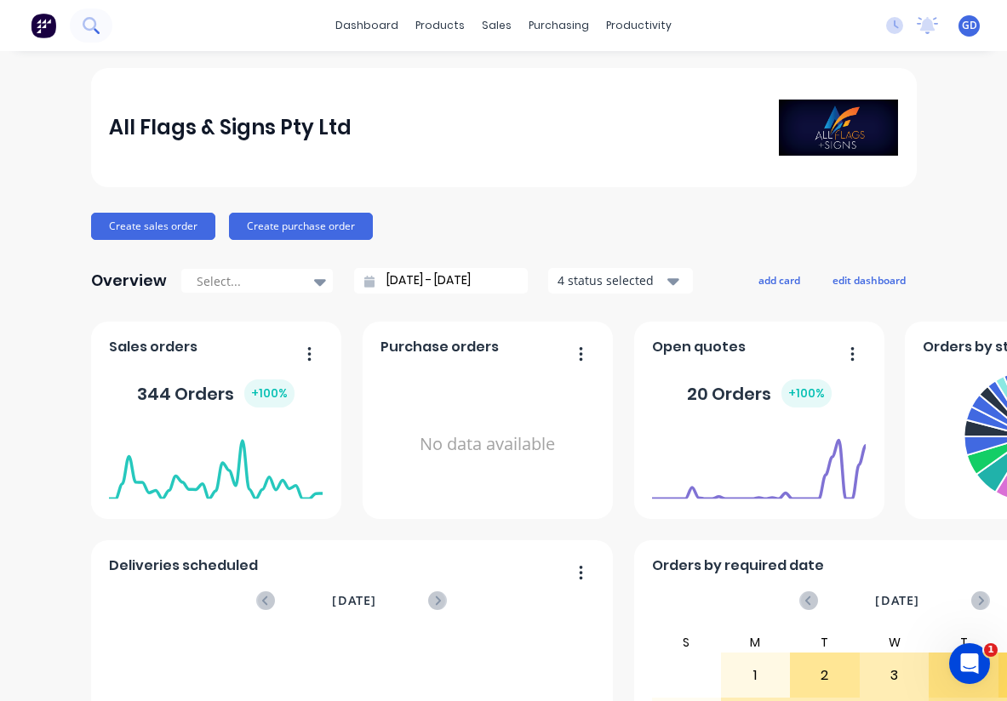
click at [92, 22] on icon at bounding box center [91, 25] width 16 height 16
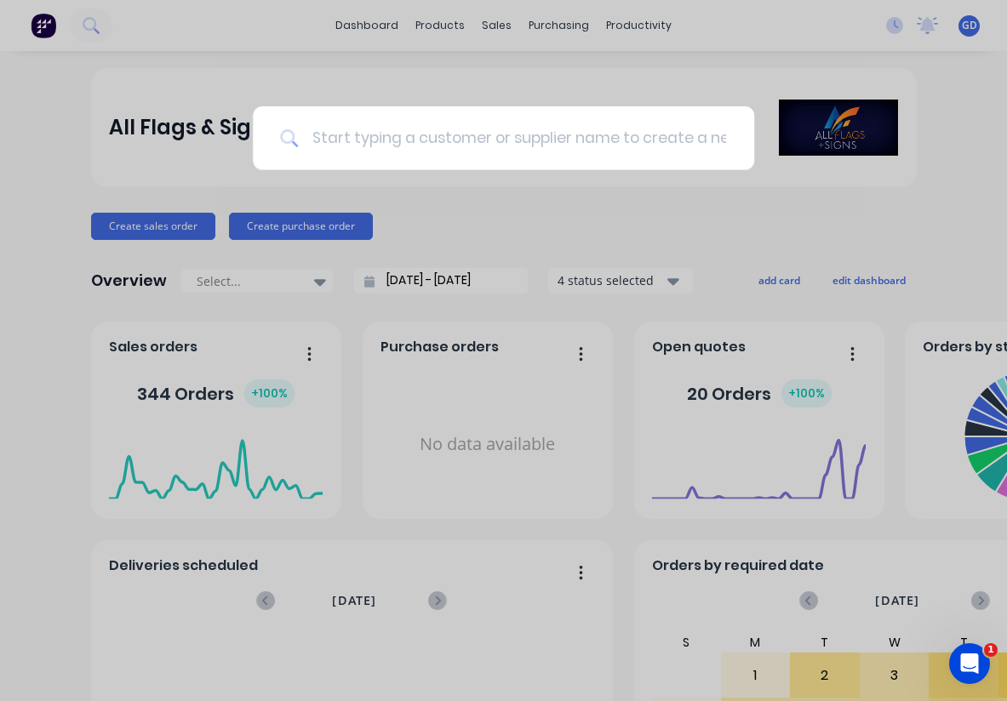
type input "98637"
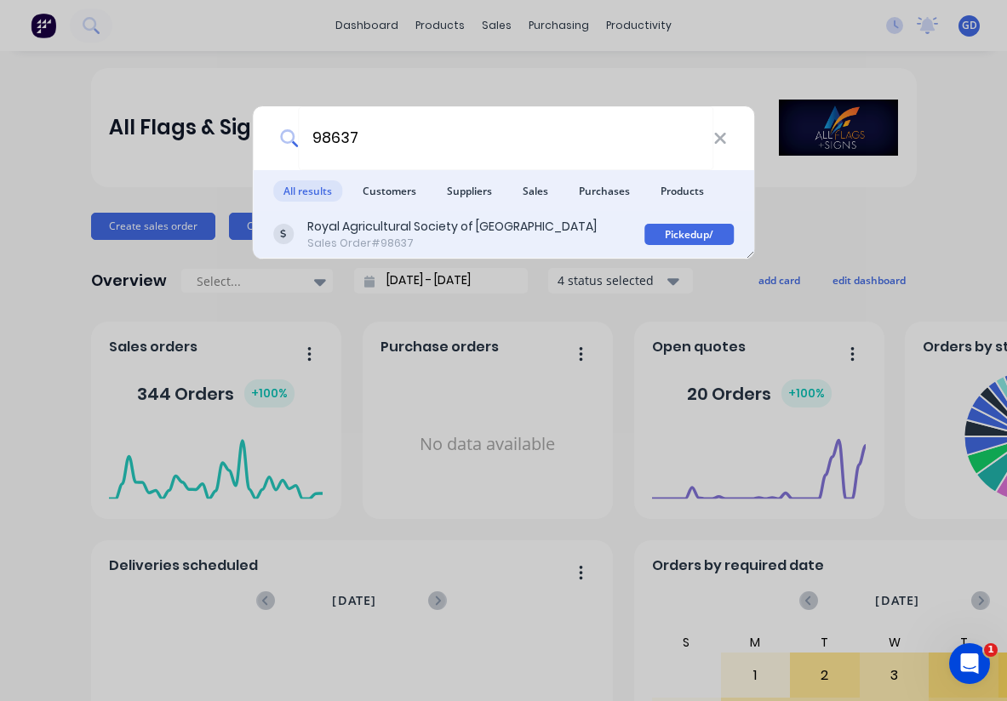
click at [359, 232] on div "Royal Agricultural Society of [GEOGRAPHIC_DATA]" at bounding box center [451, 227] width 289 height 18
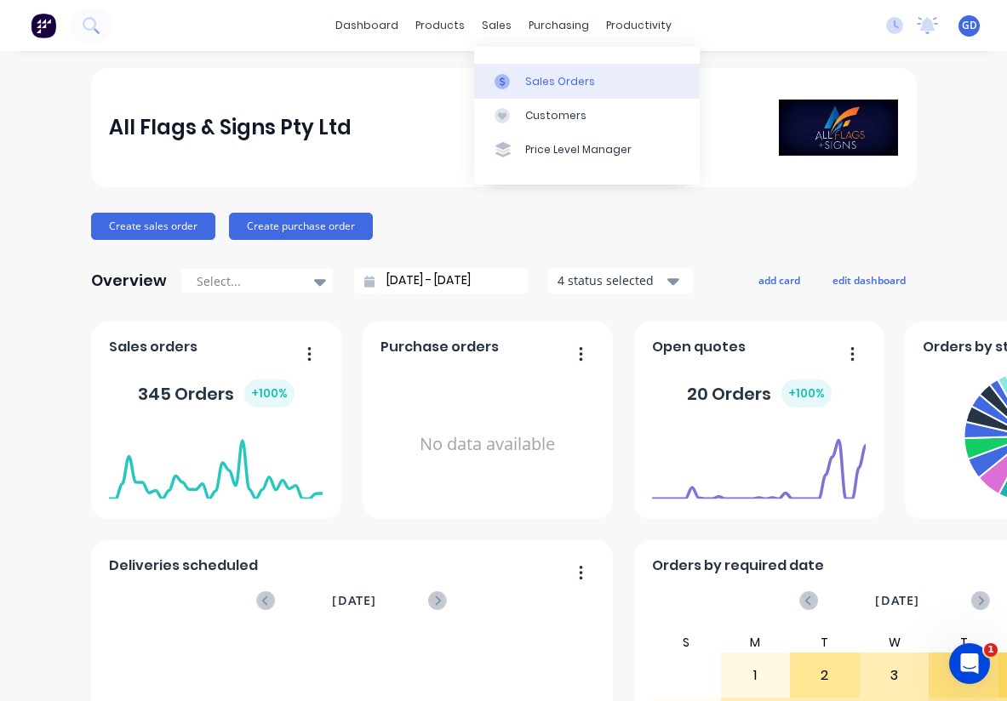
click at [540, 75] on div "Sales Orders" at bounding box center [560, 81] width 70 height 15
click at [535, 75] on div "Sales Orders" at bounding box center [560, 81] width 70 height 15
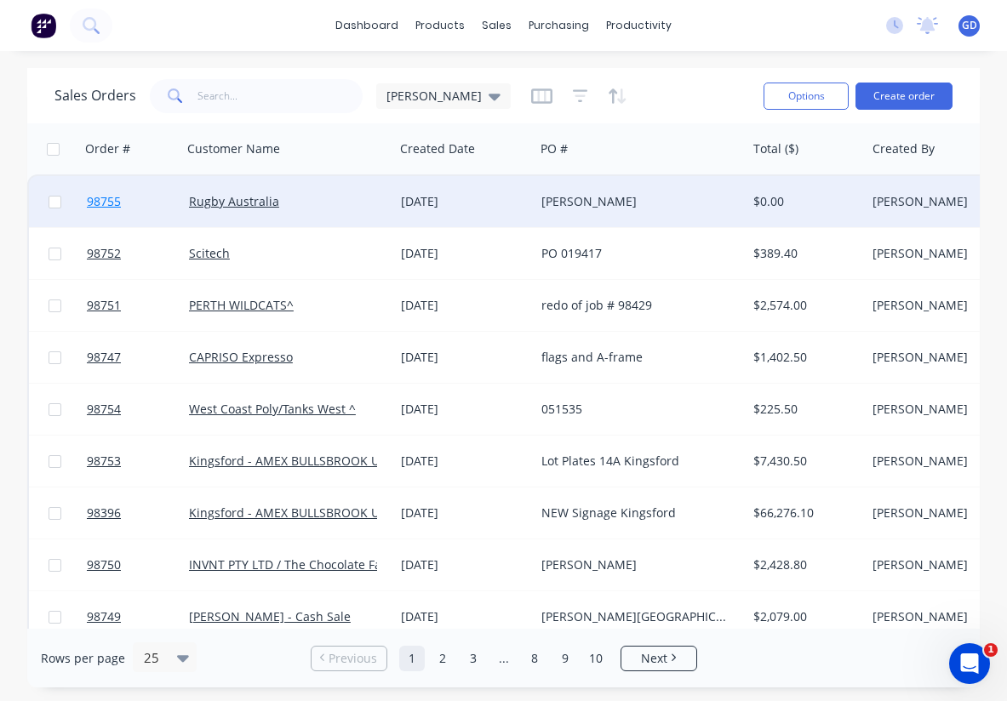
click at [100, 209] on span "98755" at bounding box center [104, 201] width 34 height 17
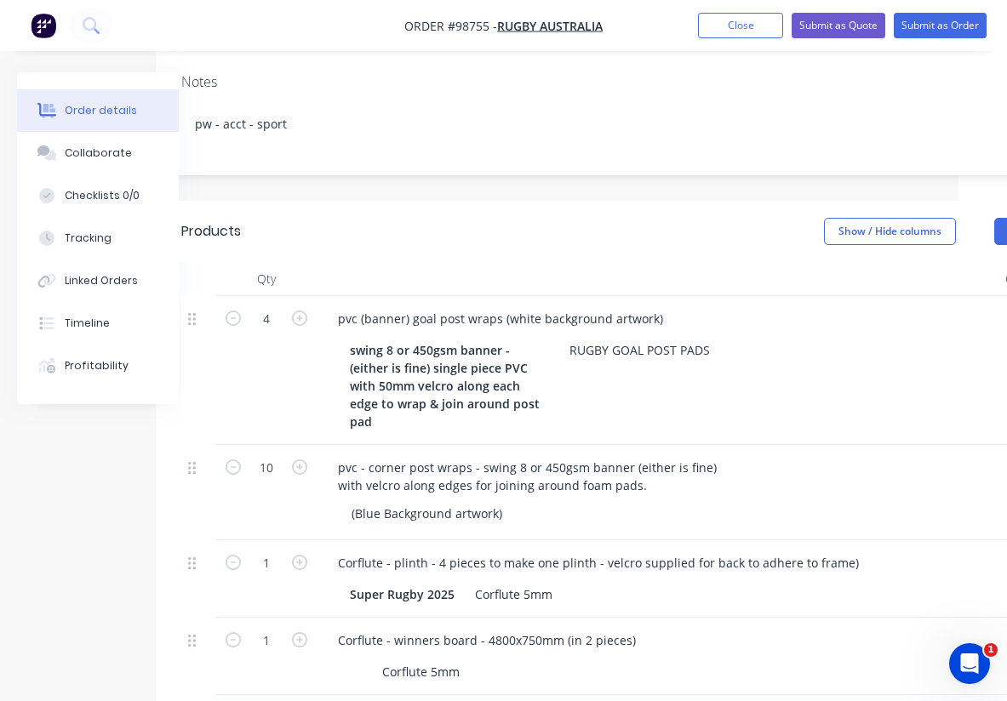
scroll to position [371, 41]
